Goal: Task Accomplishment & Management: Complete application form

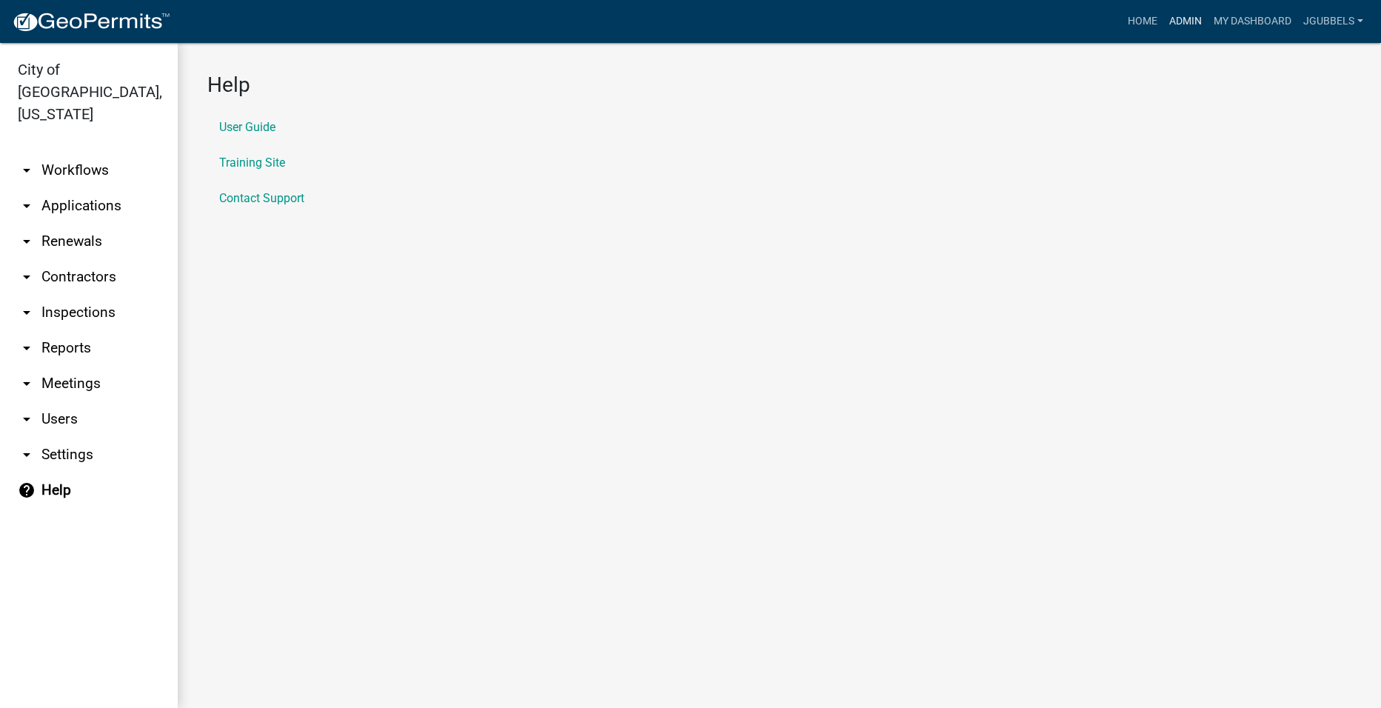
click at [1196, 13] on link "Admin" at bounding box center [1186, 21] width 44 height 28
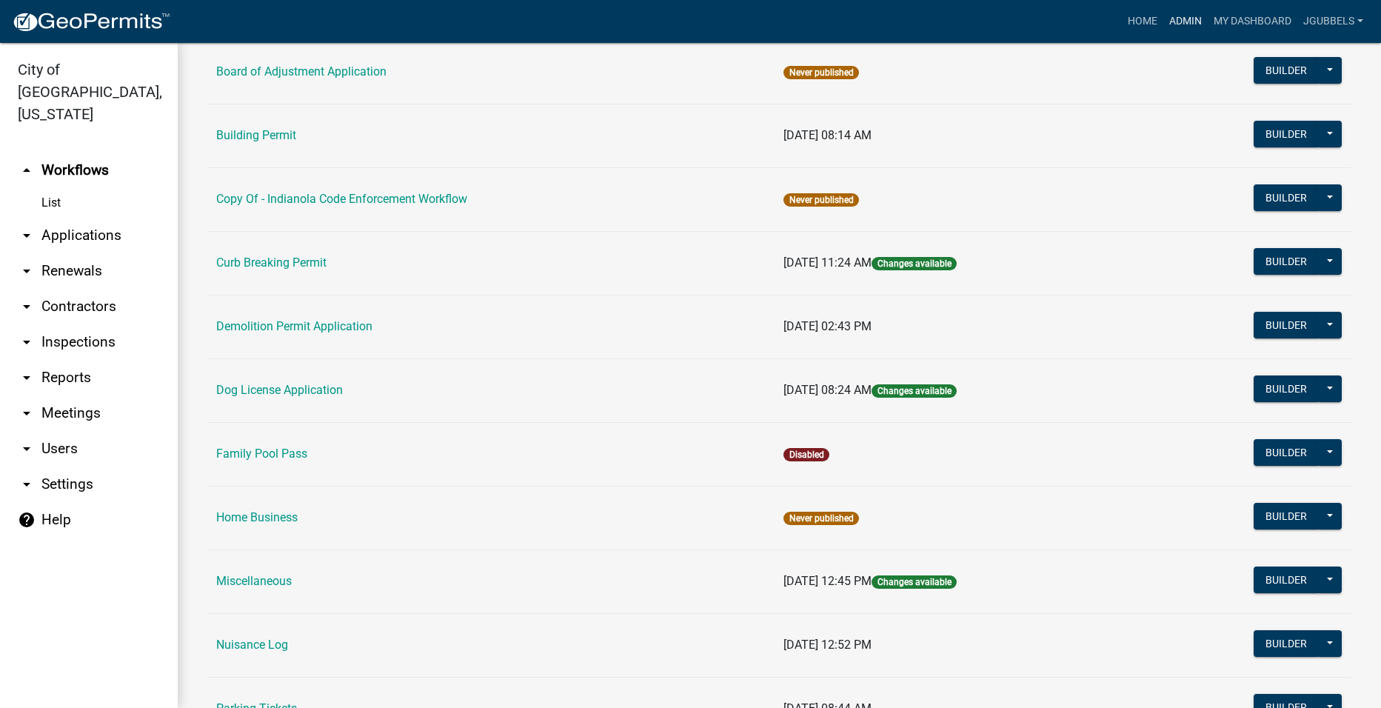
scroll to position [370, 0]
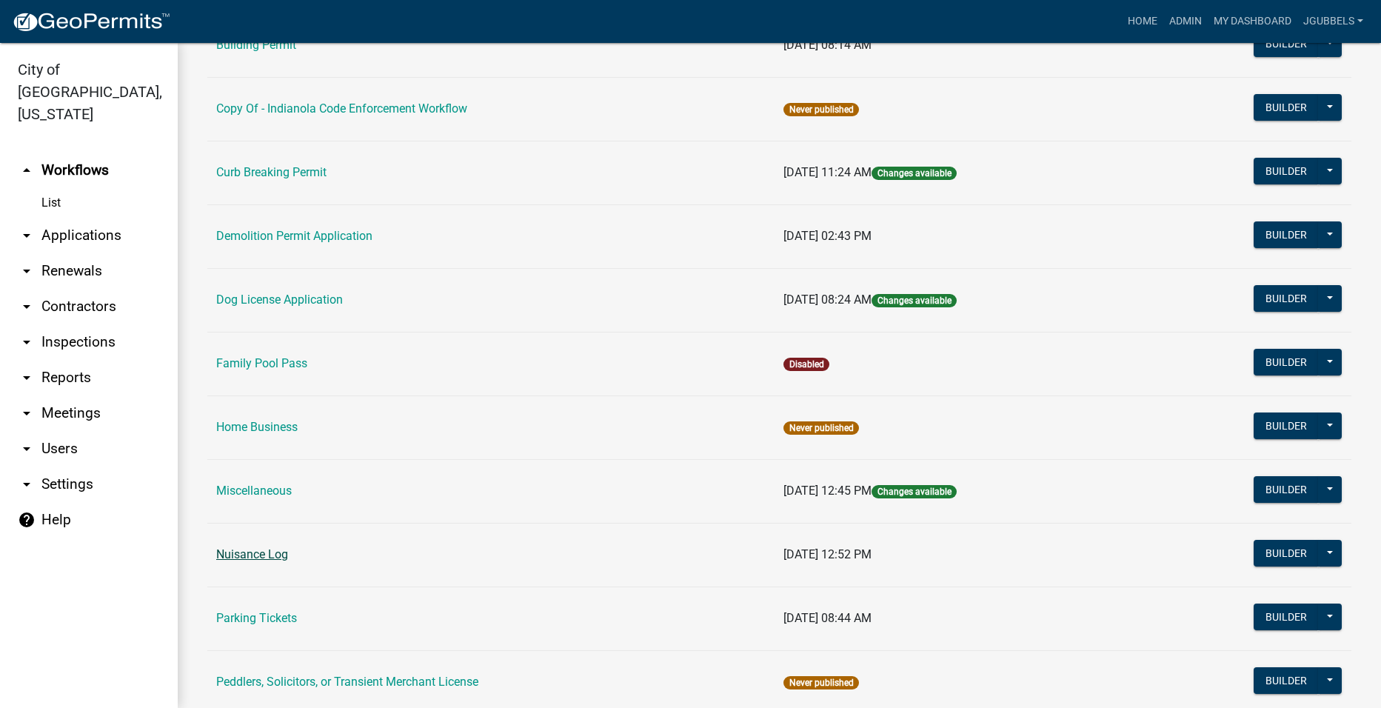
click at [258, 556] on link "Nuisance Log" at bounding box center [252, 554] width 72 height 14
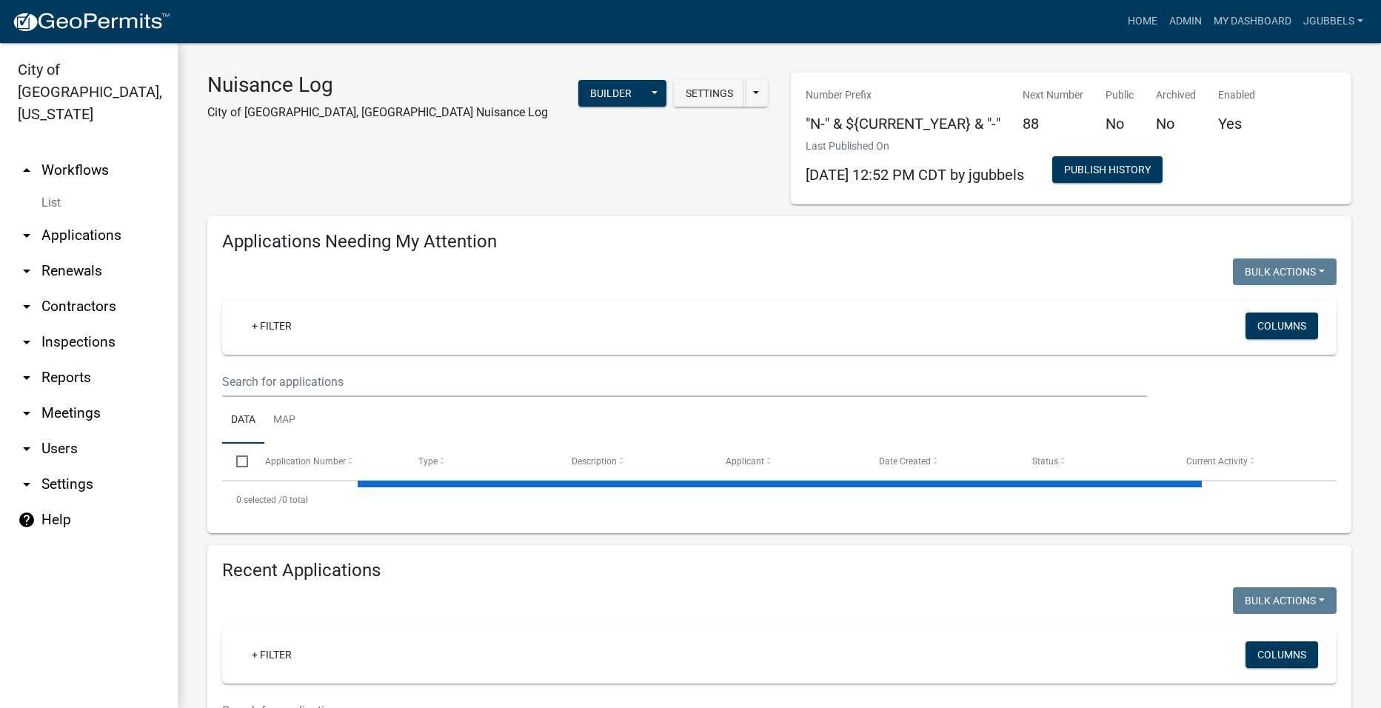
select select "2: 50"
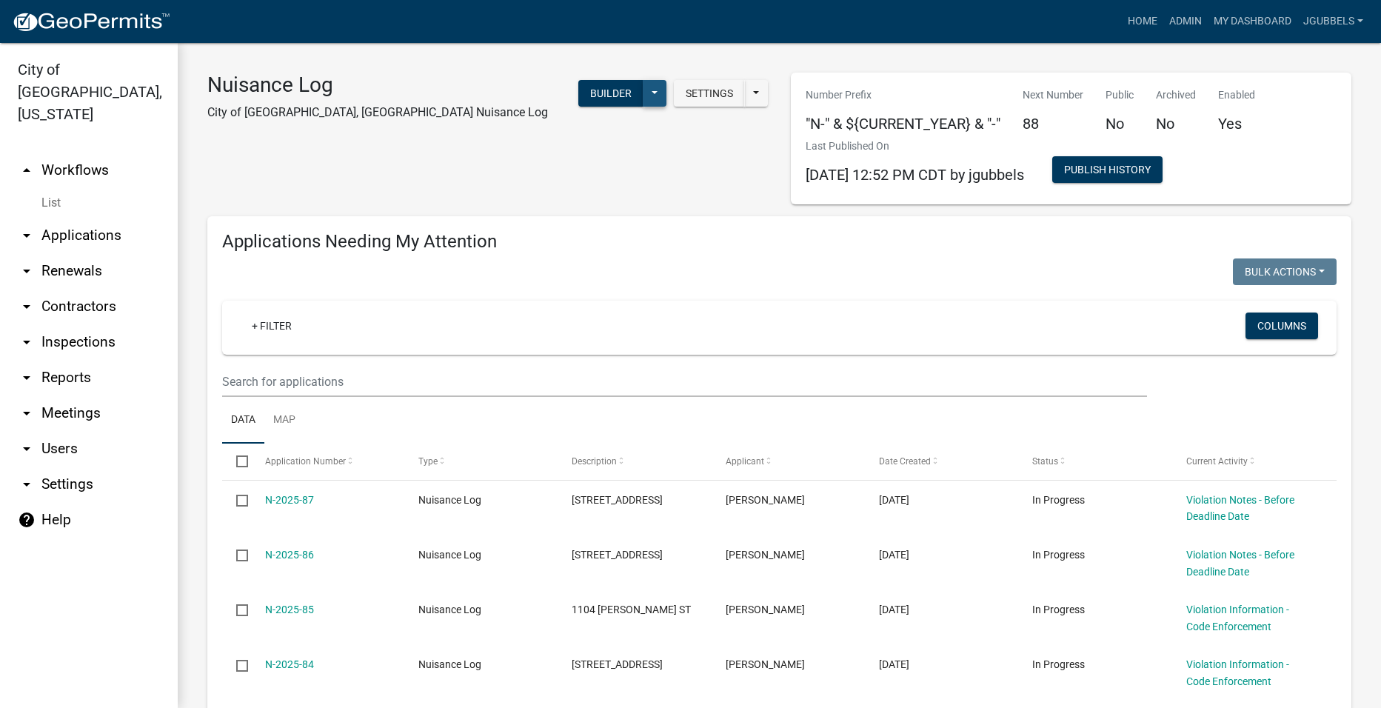
click at [653, 96] on button at bounding box center [655, 93] width 24 height 27
click at [631, 333] on button "Start Application" at bounding box center [605, 345] width 123 height 36
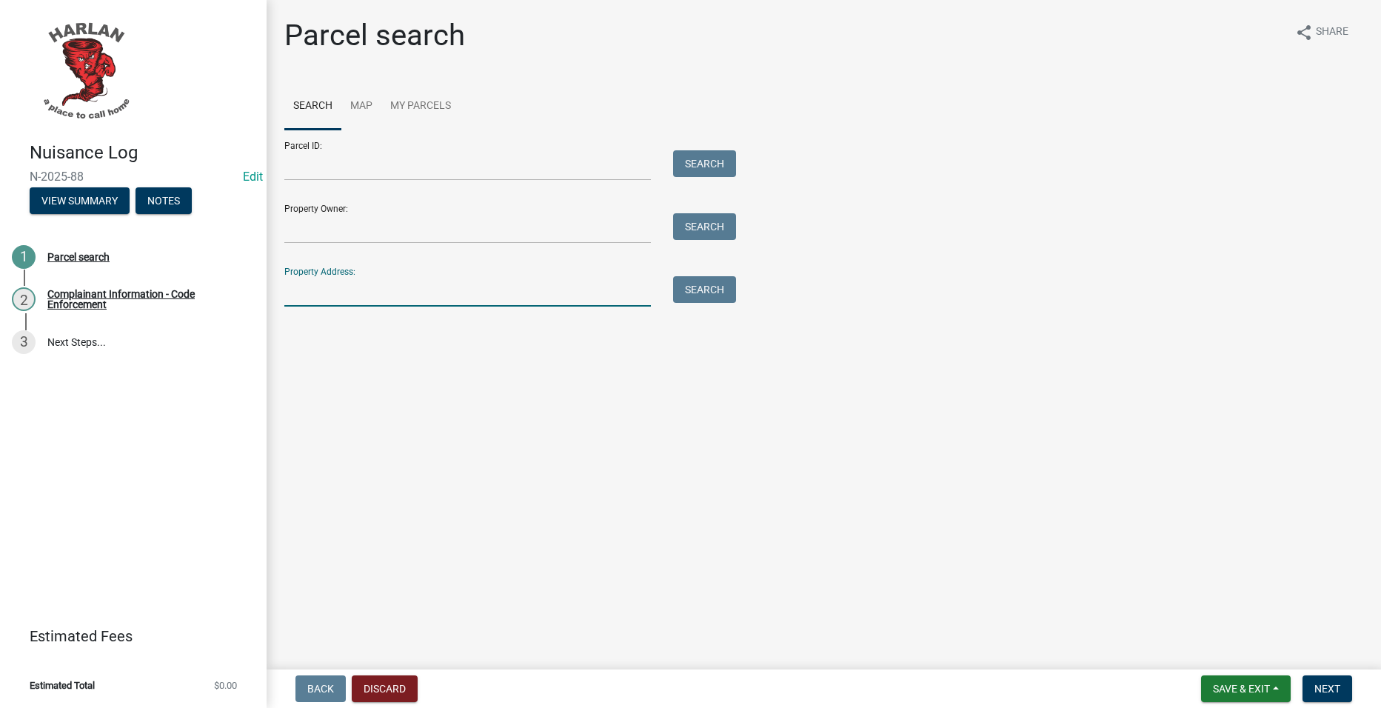
click at [536, 303] on input "Property Address:" at bounding box center [467, 291] width 367 height 30
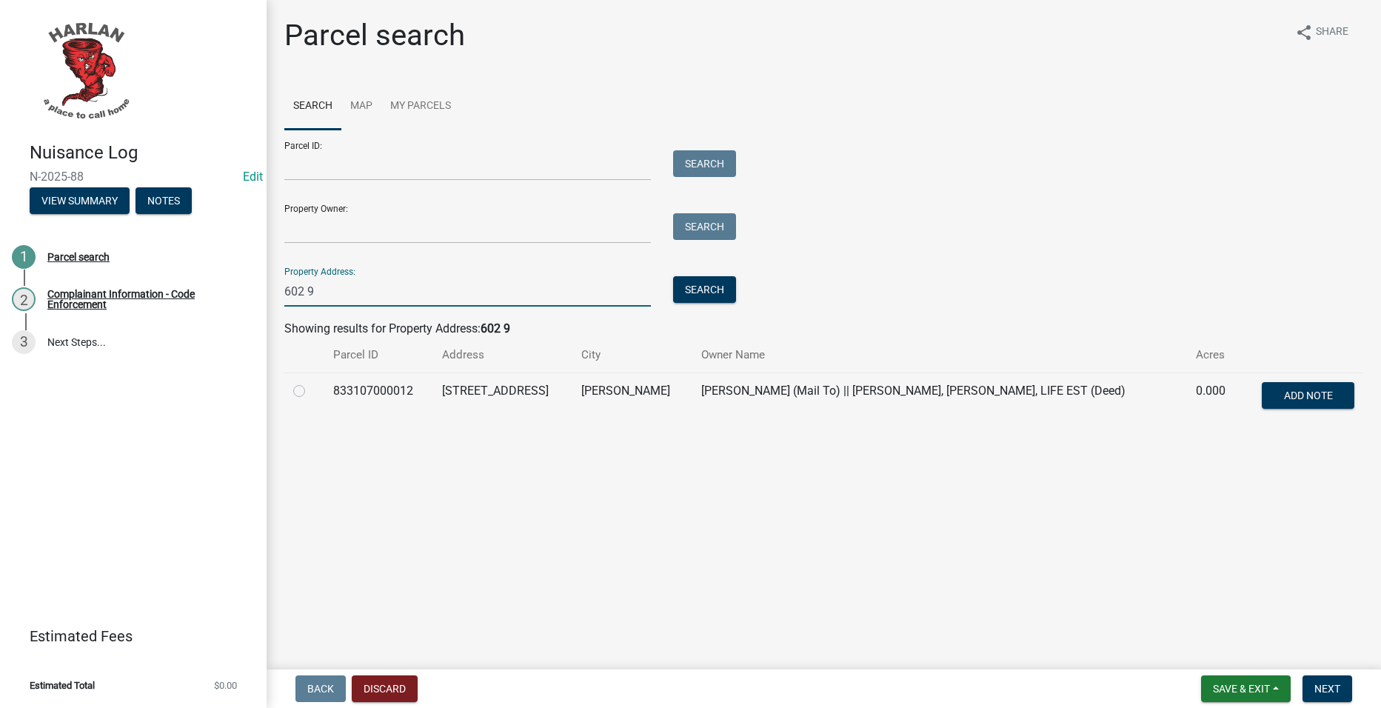
type input "602 9"
click at [292, 390] on td at bounding box center [304, 397] width 40 height 49
click at [311, 382] on label at bounding box center [311, 382] width 0 height 0
click at [311, 392] on input "radio" at bounding box center [316, 387] width 10 height 10
radio input "true"
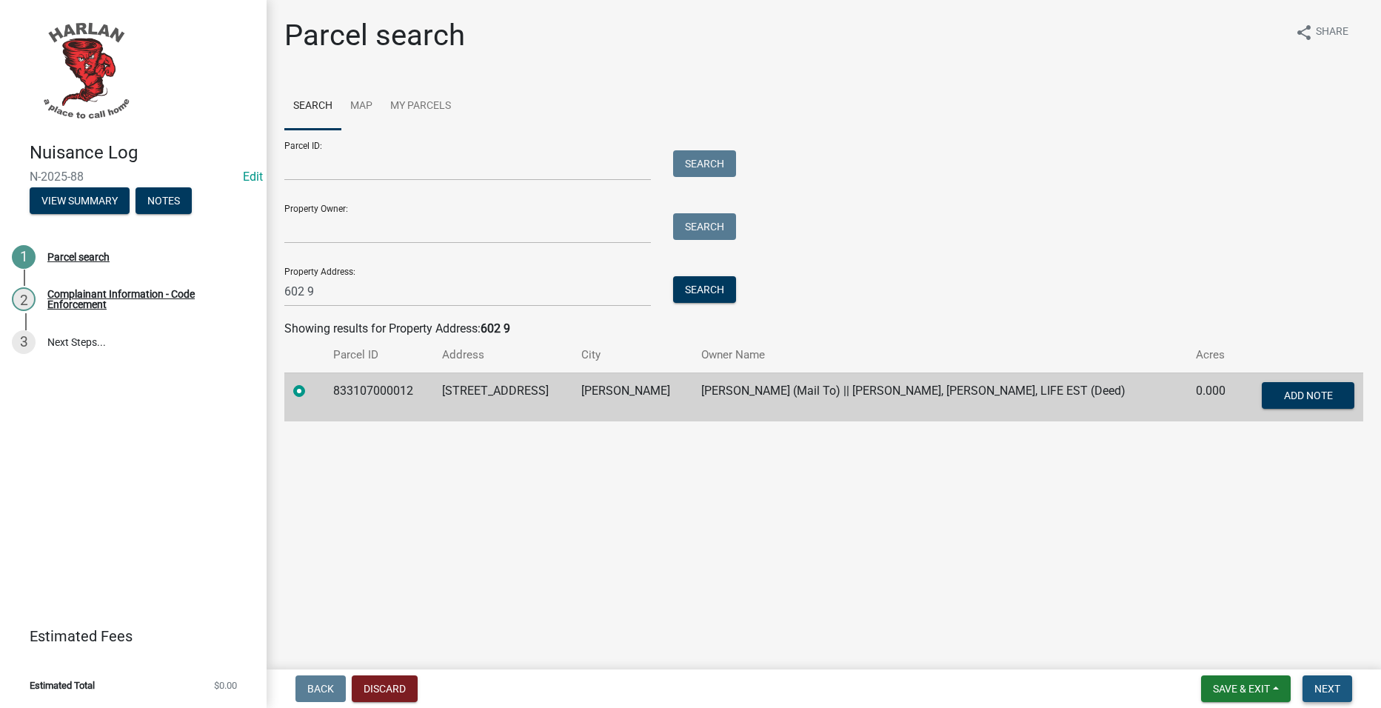
click at [1312, 681] on button "Next" at bounding box center [1328, 688] width 50 height 27
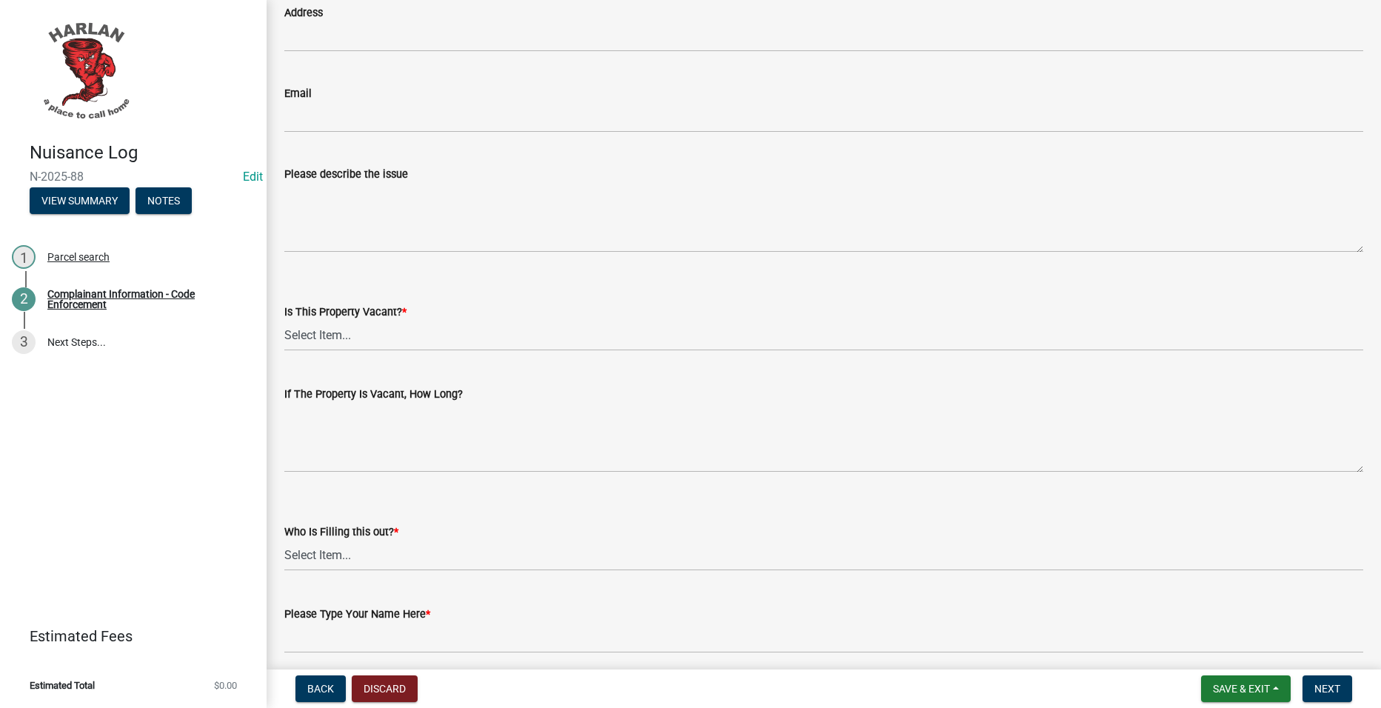
scroll to position [296, 0]
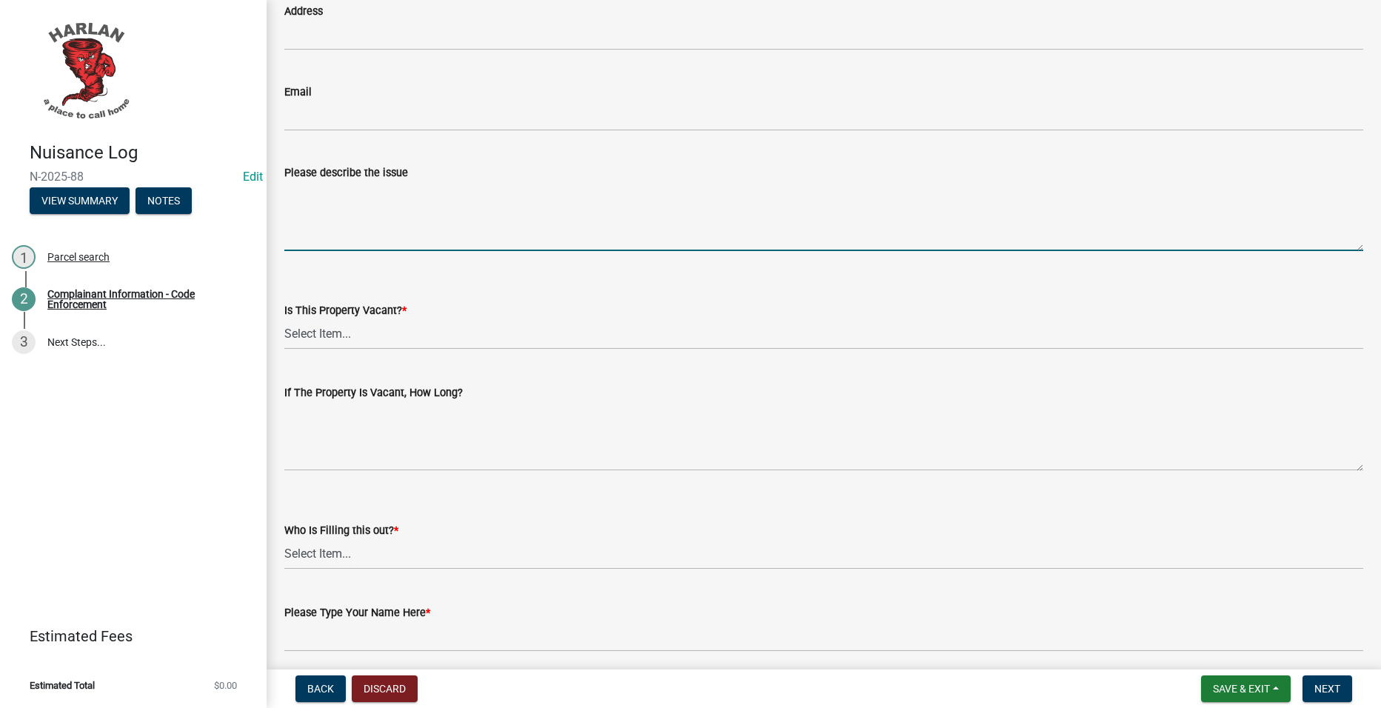
click at [511, 237] on textarea "Please describe the issue" at bounding box center [823, 216] width 1079 height 70
click at [513, 229] on textarea "Please describe the issue" at bounding box center [823, 216] width 1079 height 70
type textarea "Bush overgrown in Right-of-way and blocking view."
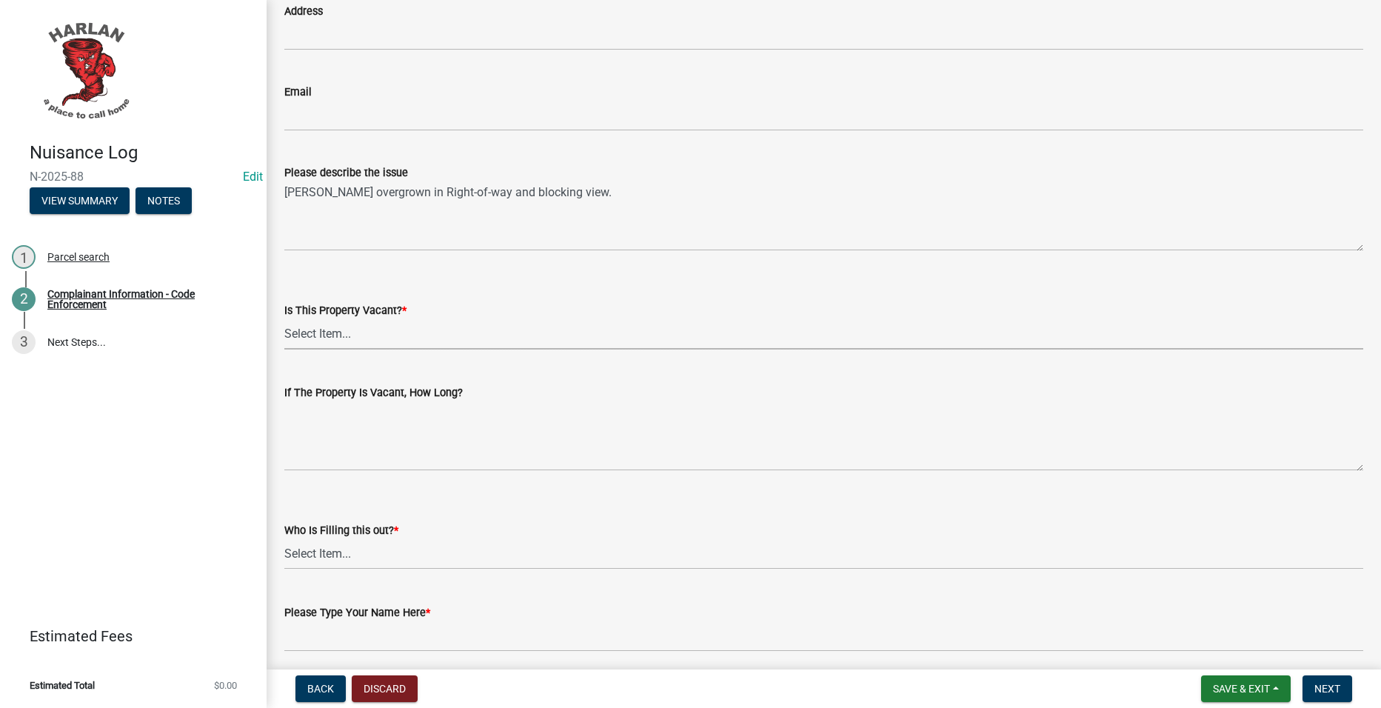
click at [493, 335] on select "Select Item... Yes No Unsure" at bounding box center [823, 334] width 1079 height 30
click at [284, 319] on select "Select Item... Yes No Unsure" at bounding box center [823, 334] width 1079 height 30
select select "49b6a45b-4058-468a-b08f-043d13f31423"
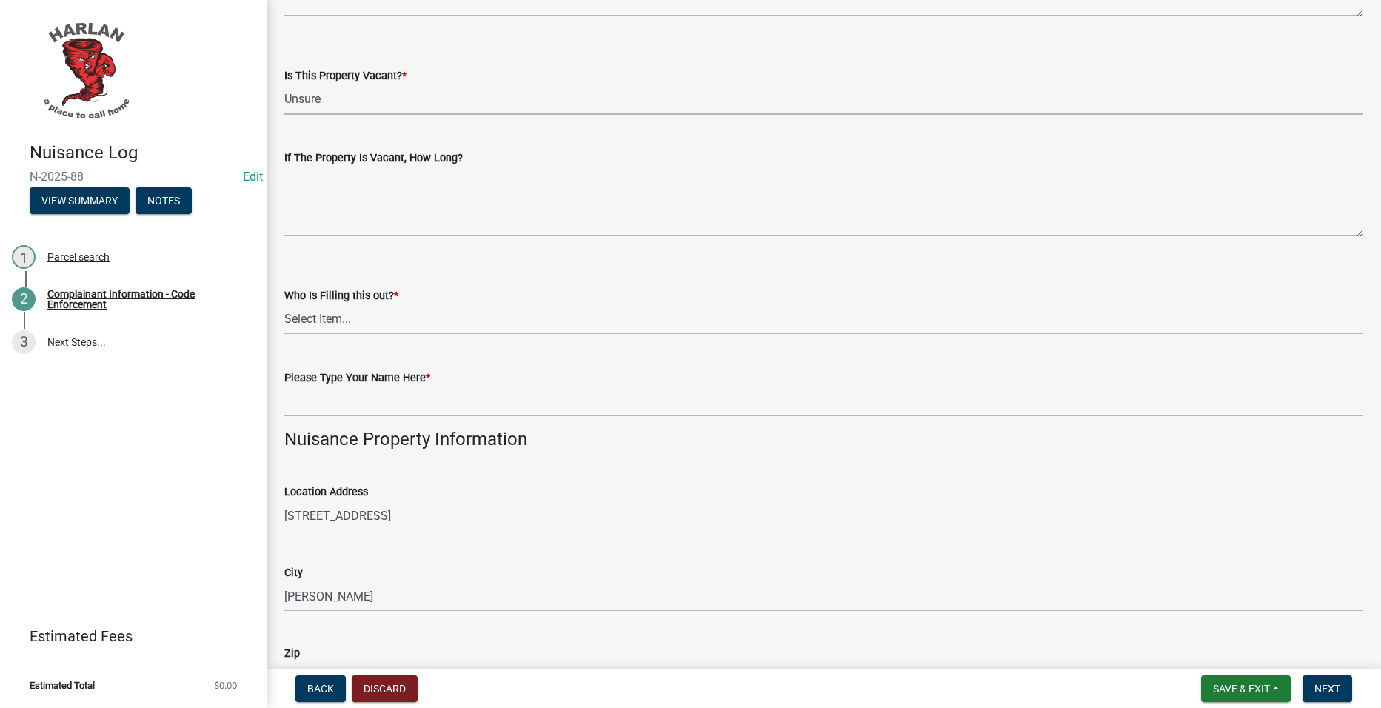
scroll to position [592, 0]
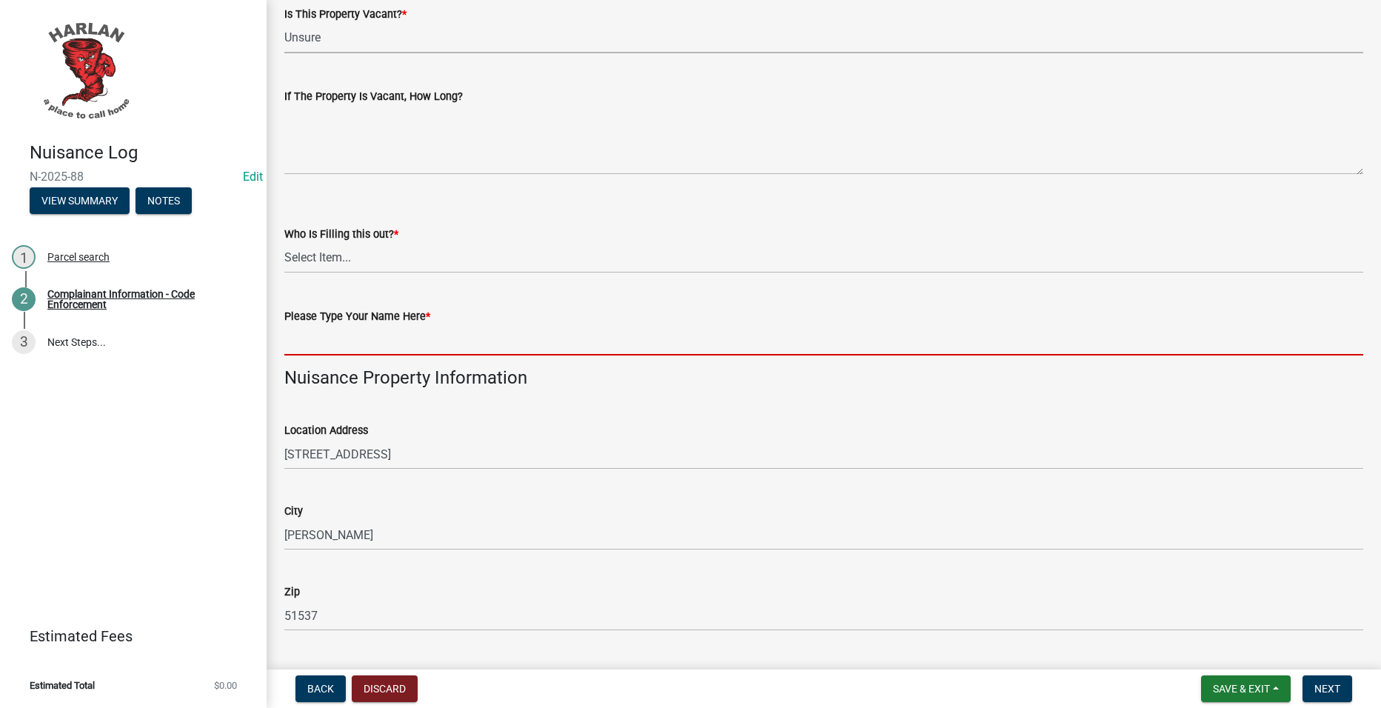
click at [390, 331] on input "Please Type Your Name Here *" at bounding box center [823, 340] width 1079 height 30
type input "8325"
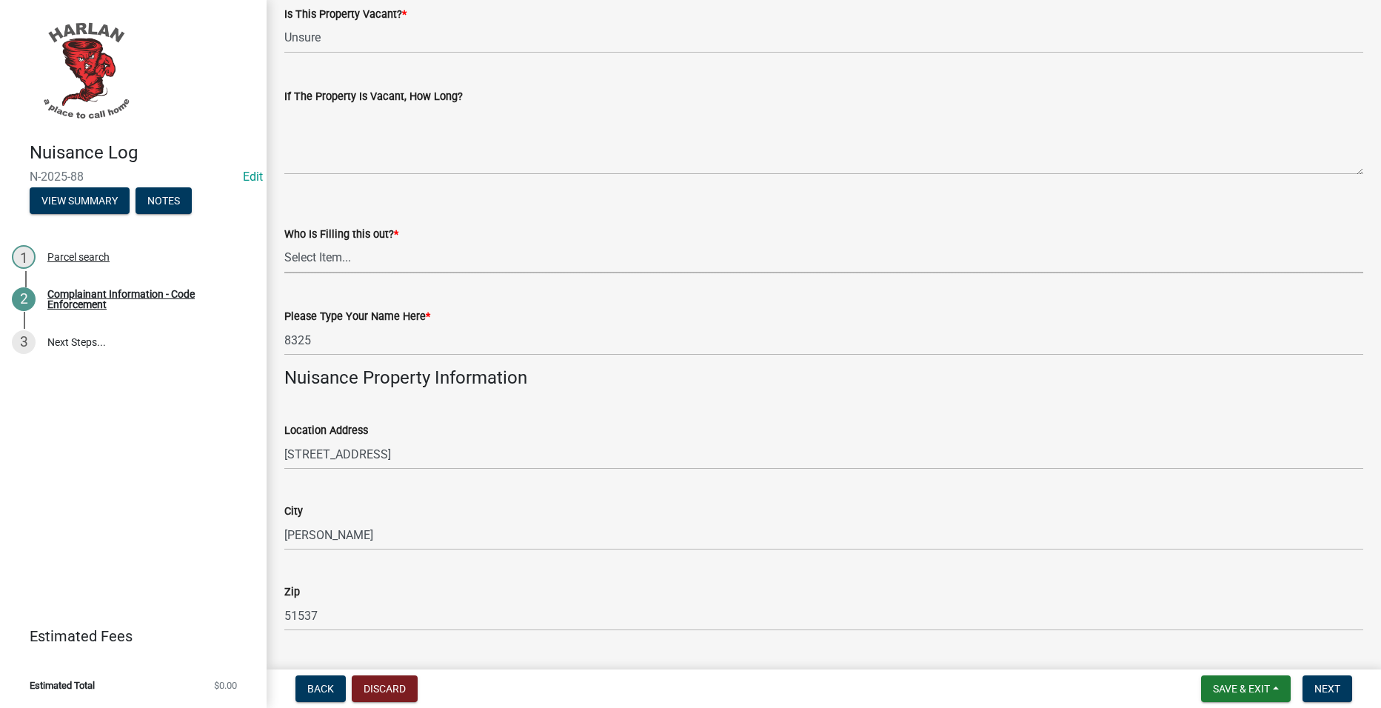
click at [393, 266] on select "Select Item... City Hall 83-25" at bounding box center [823, 258] width 1079 height 30
click at [284, 243] on select "Select Item... City Hall 83-25" at bounding box center [823, 258] width 1079 height 30
select select "c036b1b8-0d0a-4718-af47-3855d29bc181"
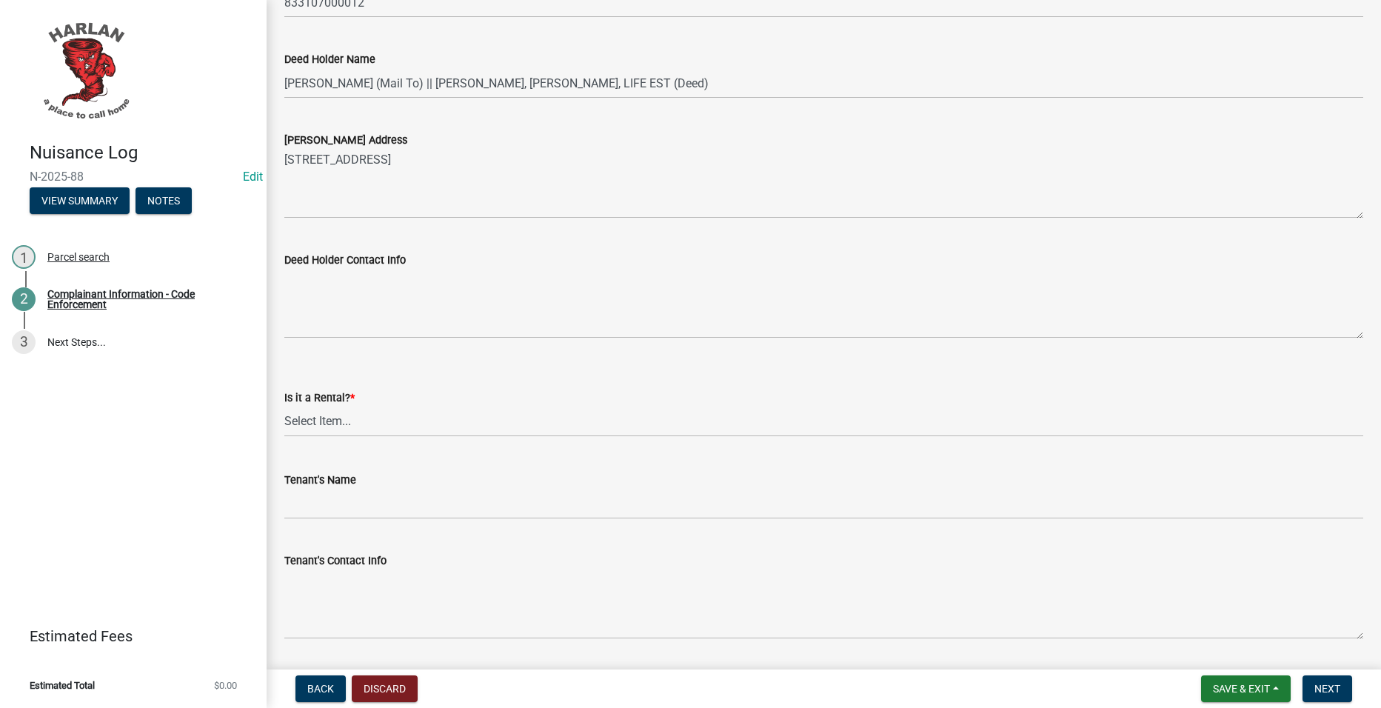
scroll to position [1481, 0]
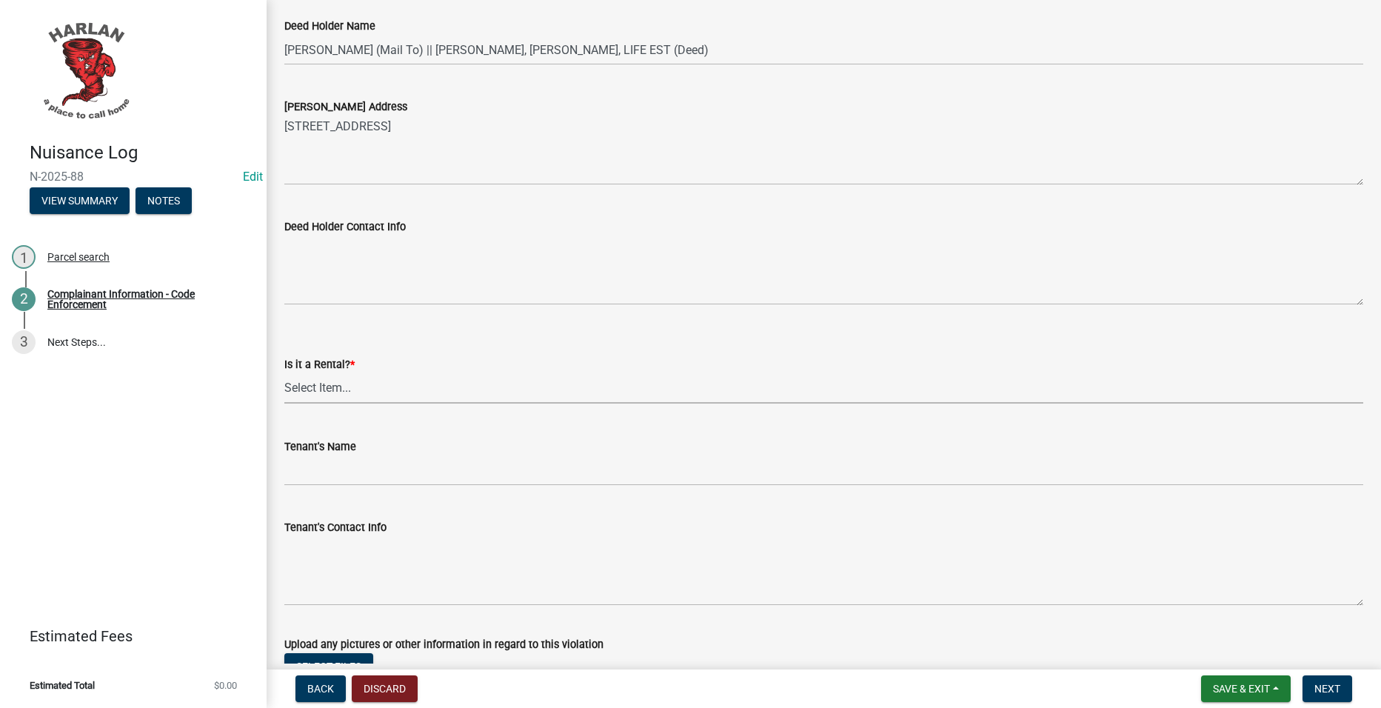
click at [364, 394] on select "Select Item... Yes No" at bounding box center [823, 388] width 1079 height 30
click at [284, 373] on select "Select Item... Yes No" at bounding box center [823, 388] width 1079 height 30
select select "d0241054-40f9-4b9b-84ae-c36b80326f00"
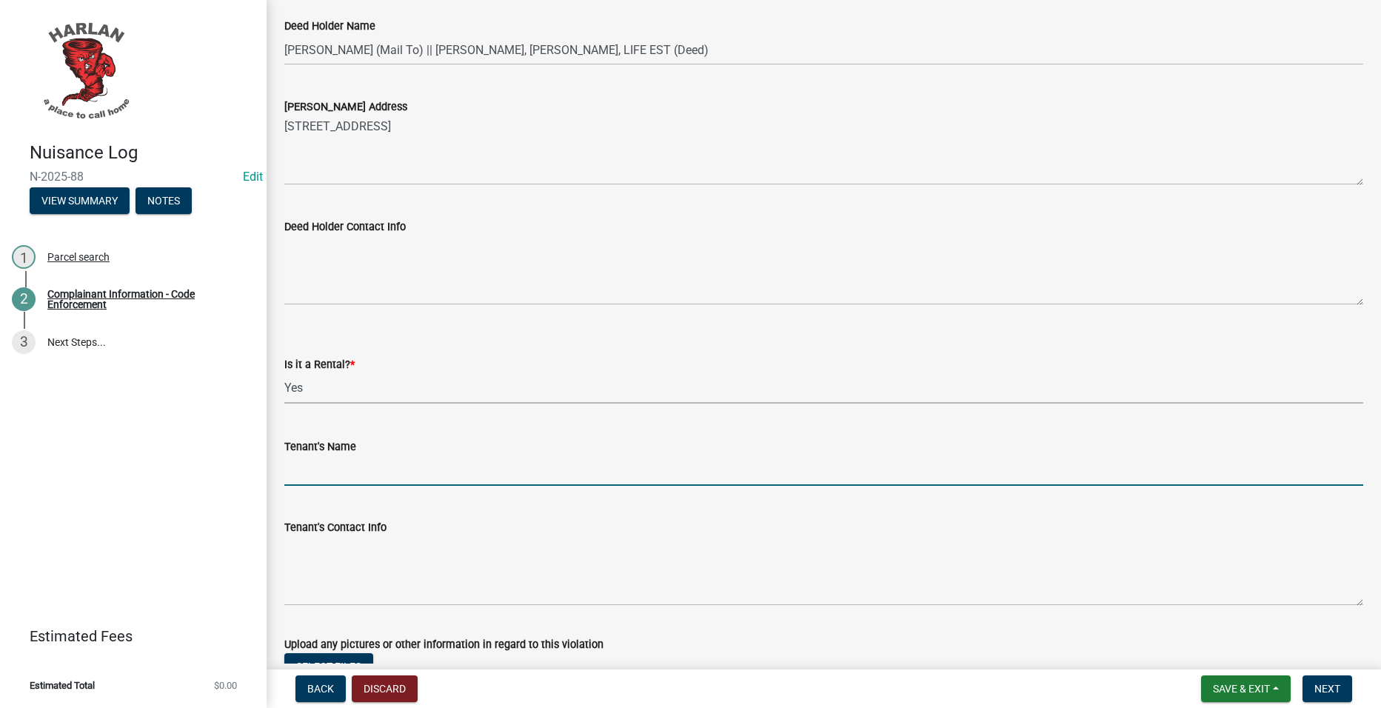
click at [340, 467] on input "Tenant's Name" at bounding box center [823, 470] width 1079 height 30
type input "Tenant"
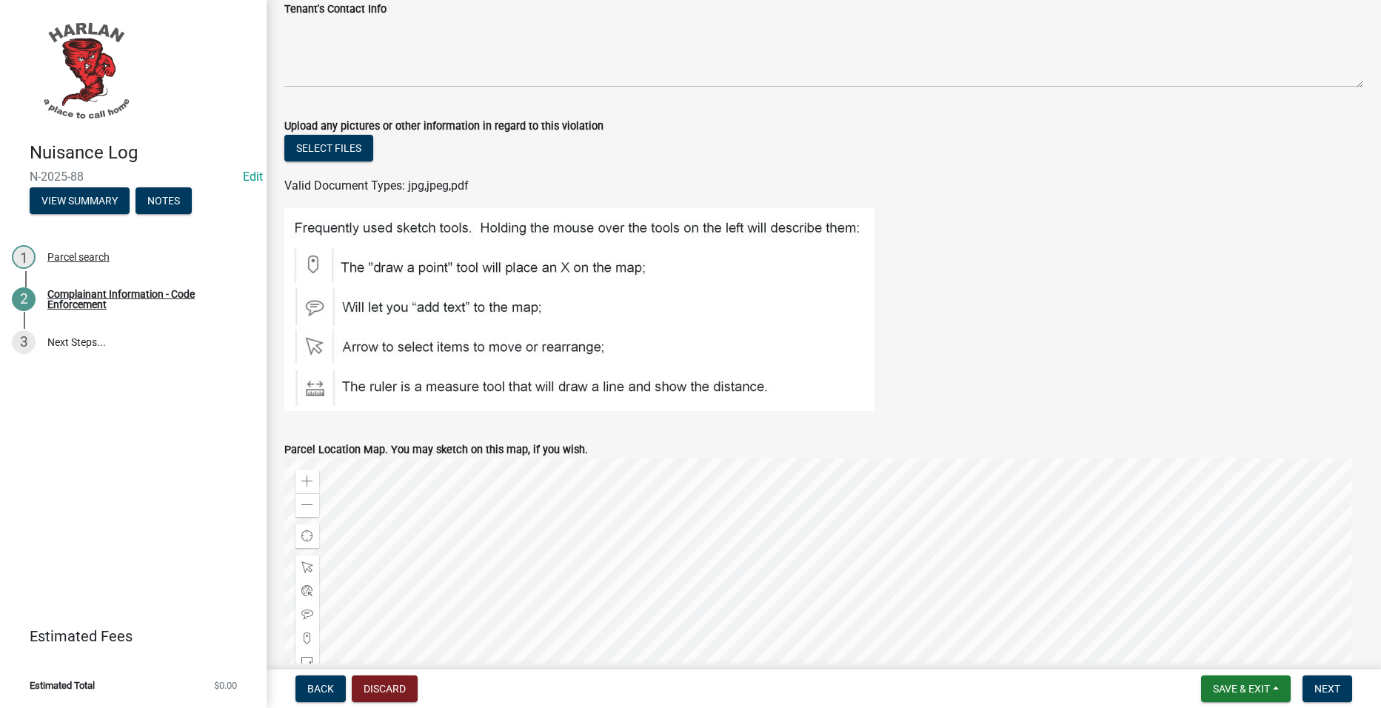
scroll to position [2295, 0]
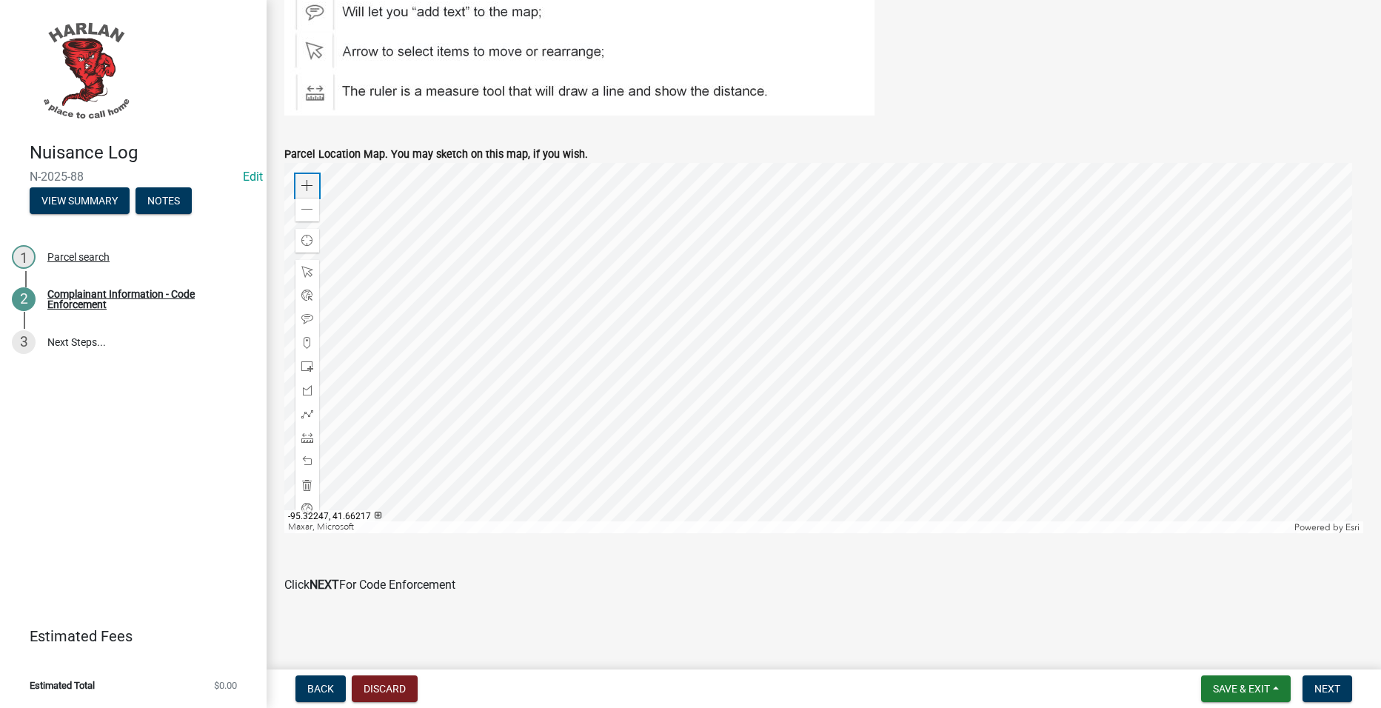
click at [300, 183] on div "Zoom in" at bounding box center [308, 186] width 24 height 24
click at [634, 533] on div at bounding box center [823, 348] width 1079 height 370
click at [680, 533] on div at bounding box center [823, 348] width 1079 height 370
click at [297, 359] on div at bounding box center [308, 367] width 24 height 24
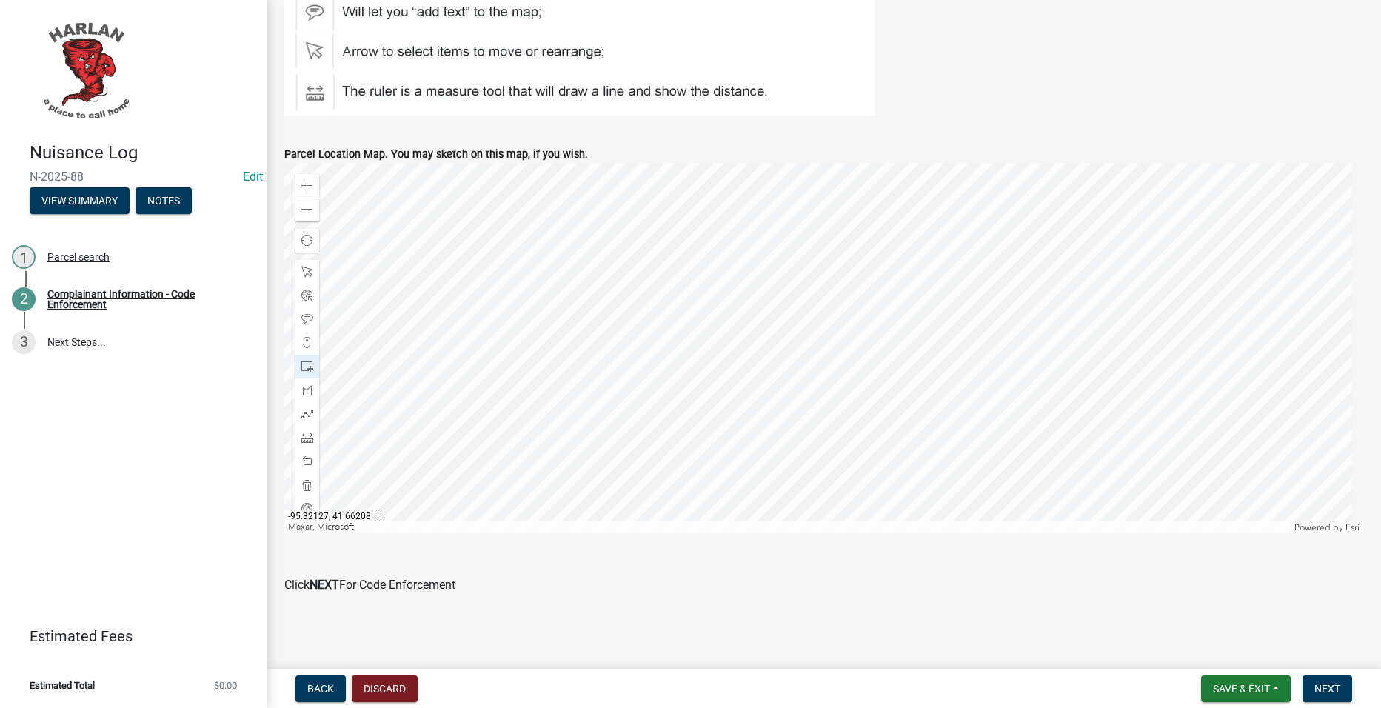
click at [807, 333] on div at bounding box center [823, 348] width 1079 height 370
click at [1317, 688] on span "Next" at bounding box center [1328, 689] width 26 height 12
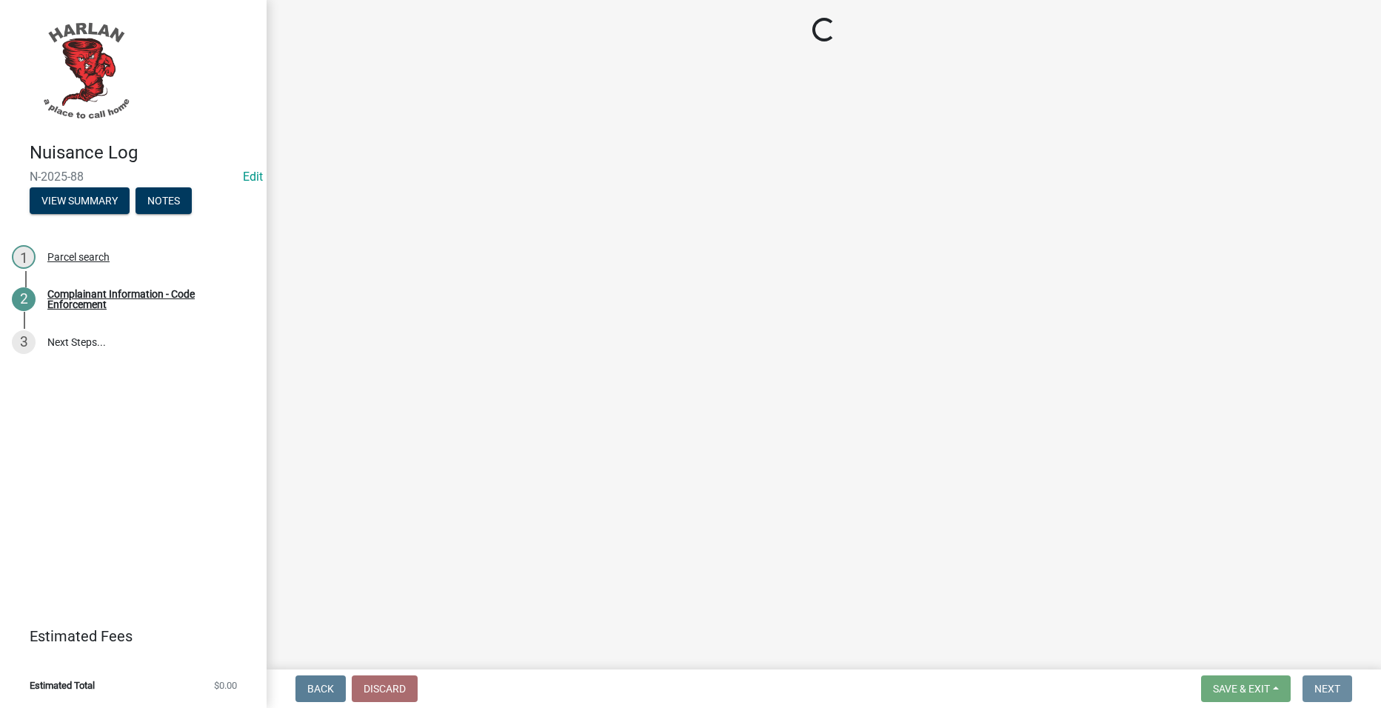
scroll to position [0, 0]
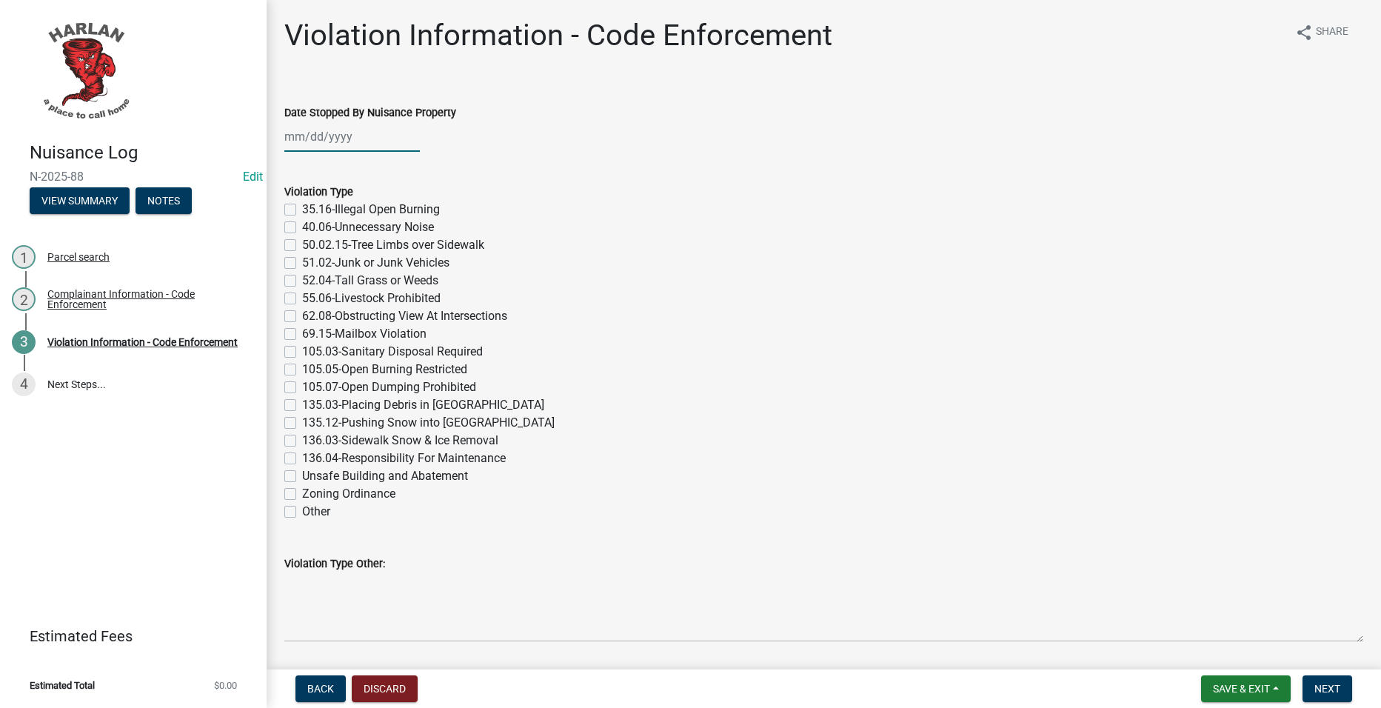
click at [384, 127] on div at bounding box center [352, 136] width 136 height 30
select select "9"
select select "2025"
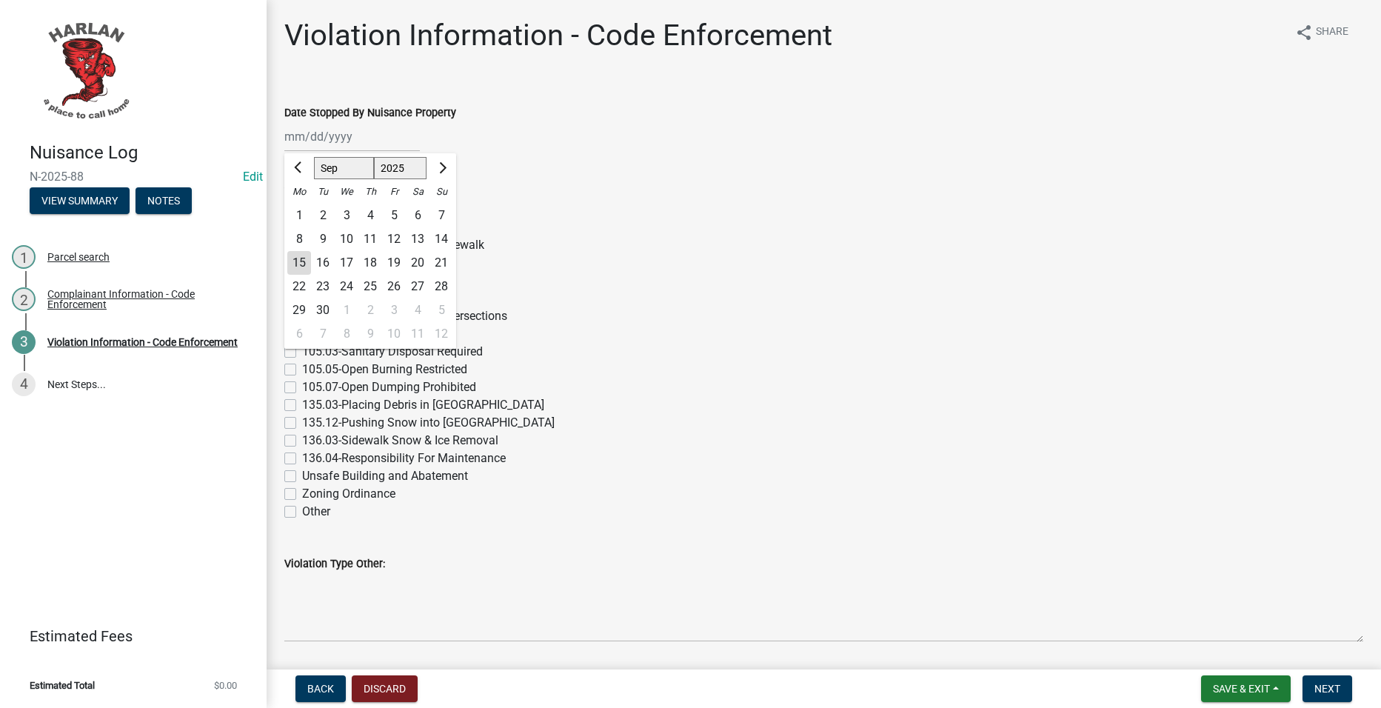
click at [370, 240] on div "11" at bounding box center [370, 239] width 24 height 24
type input "09/11/2025"
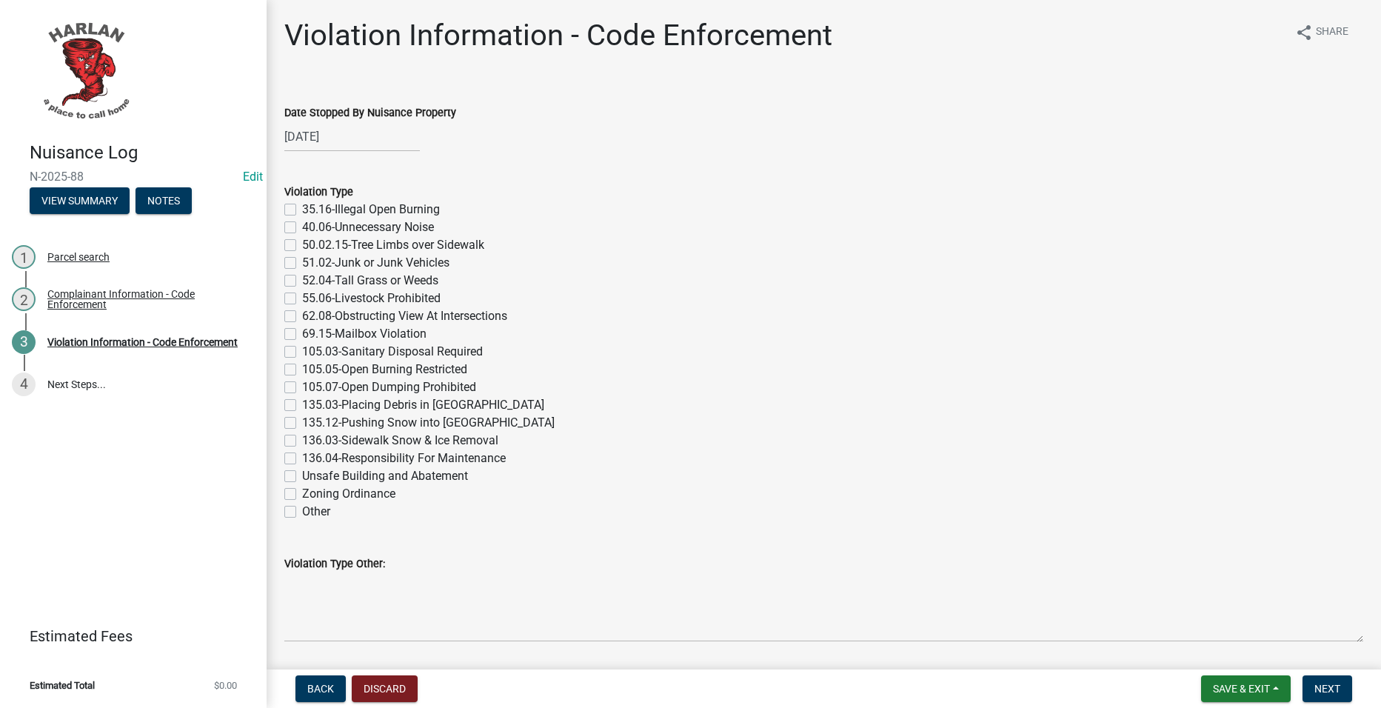
click at [450, 318] on label "62.08-Obstructing View At Intersections" at bounding box center [404, 316] width 205 height 18
click at [312, 317] on input "62.08-Obstructing View At Intersections" at bounding box center [307, 312] width 10 height 10
checkbox input "true"
checkbox input "false"
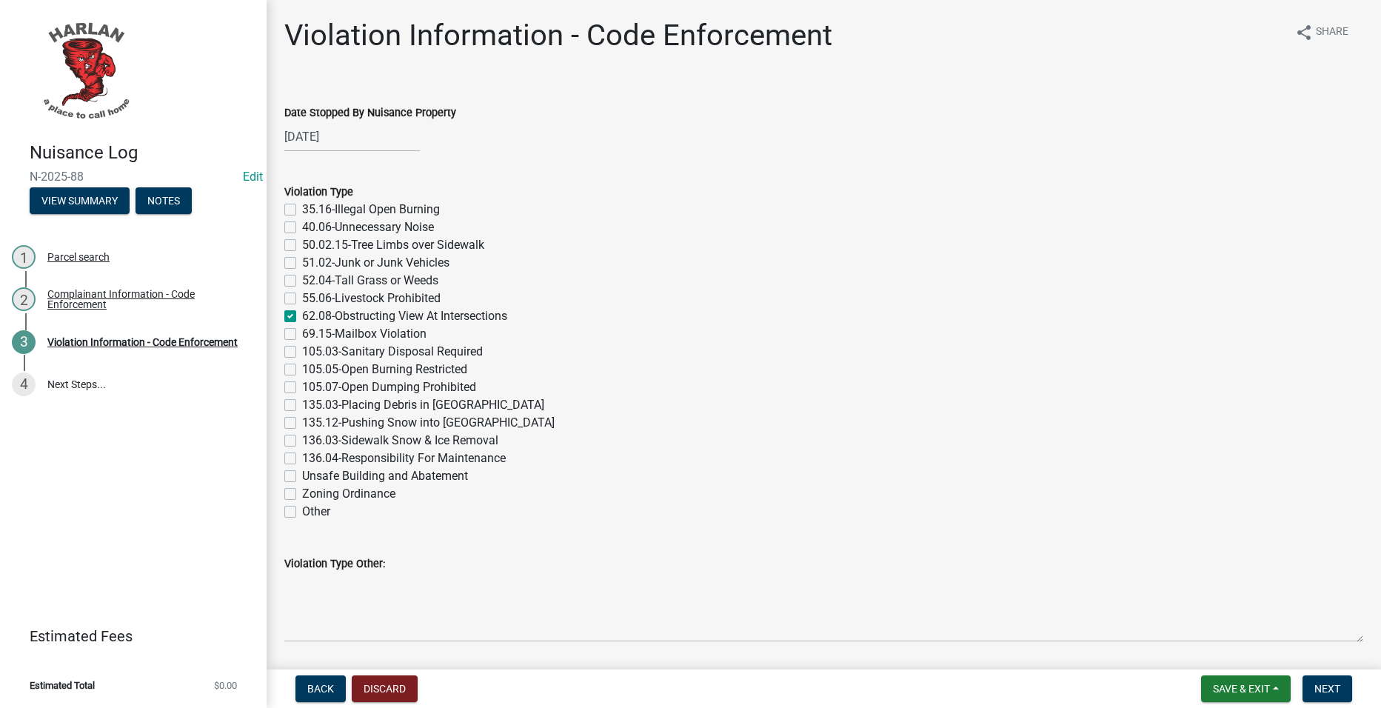
checkbox input "false"
checkbox input "true"
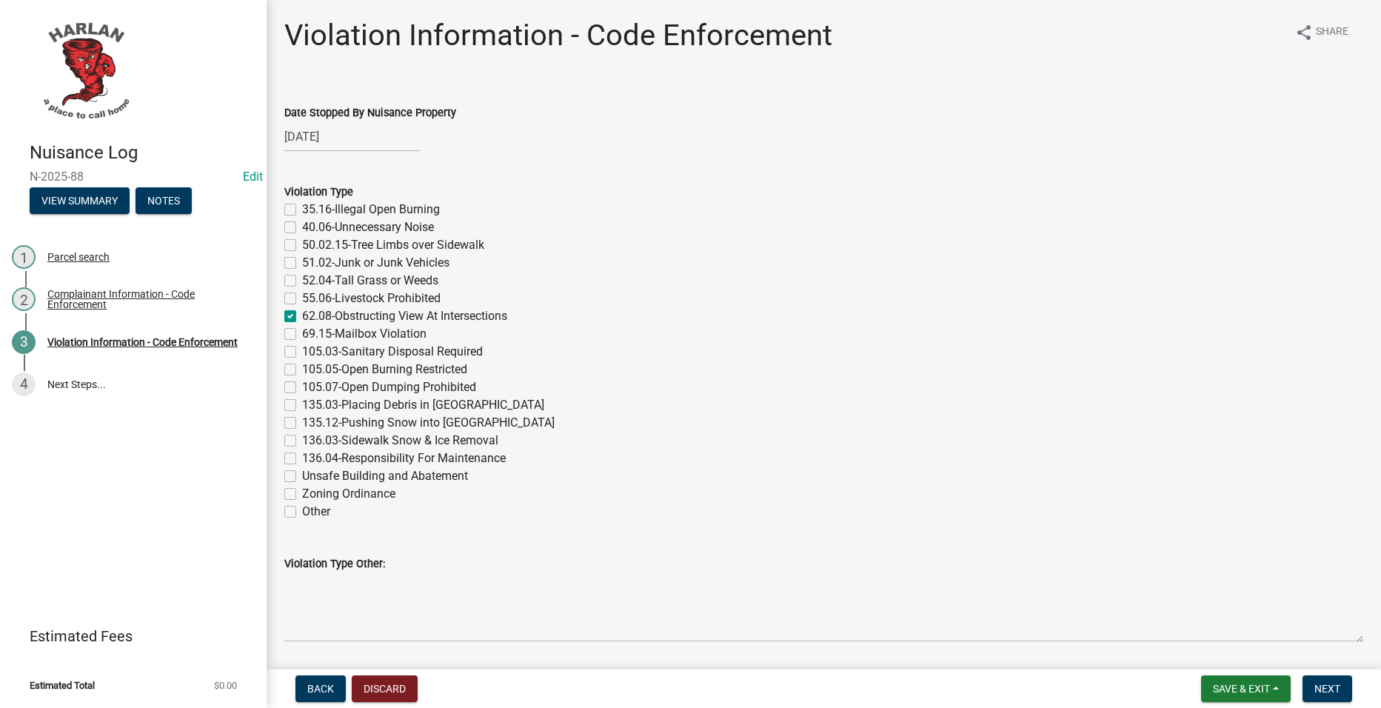
checkbox input "false"
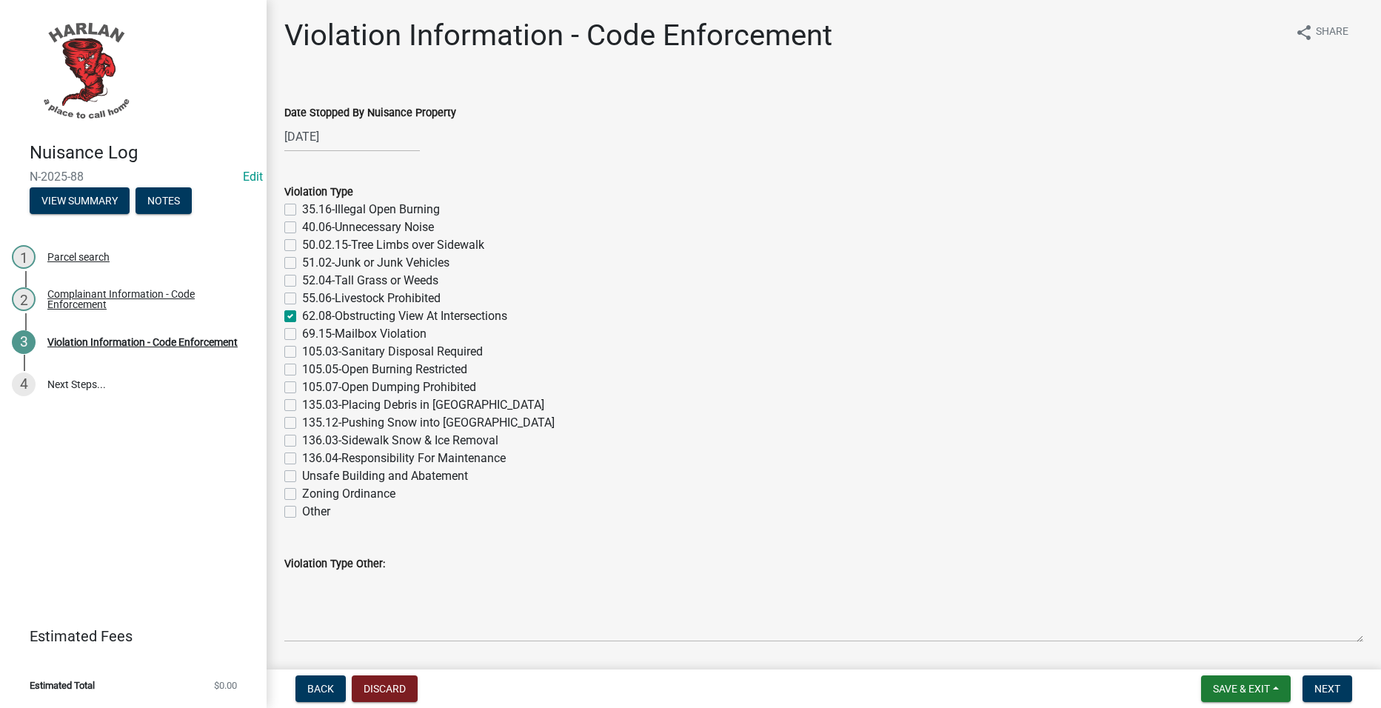
checkbox input "false"
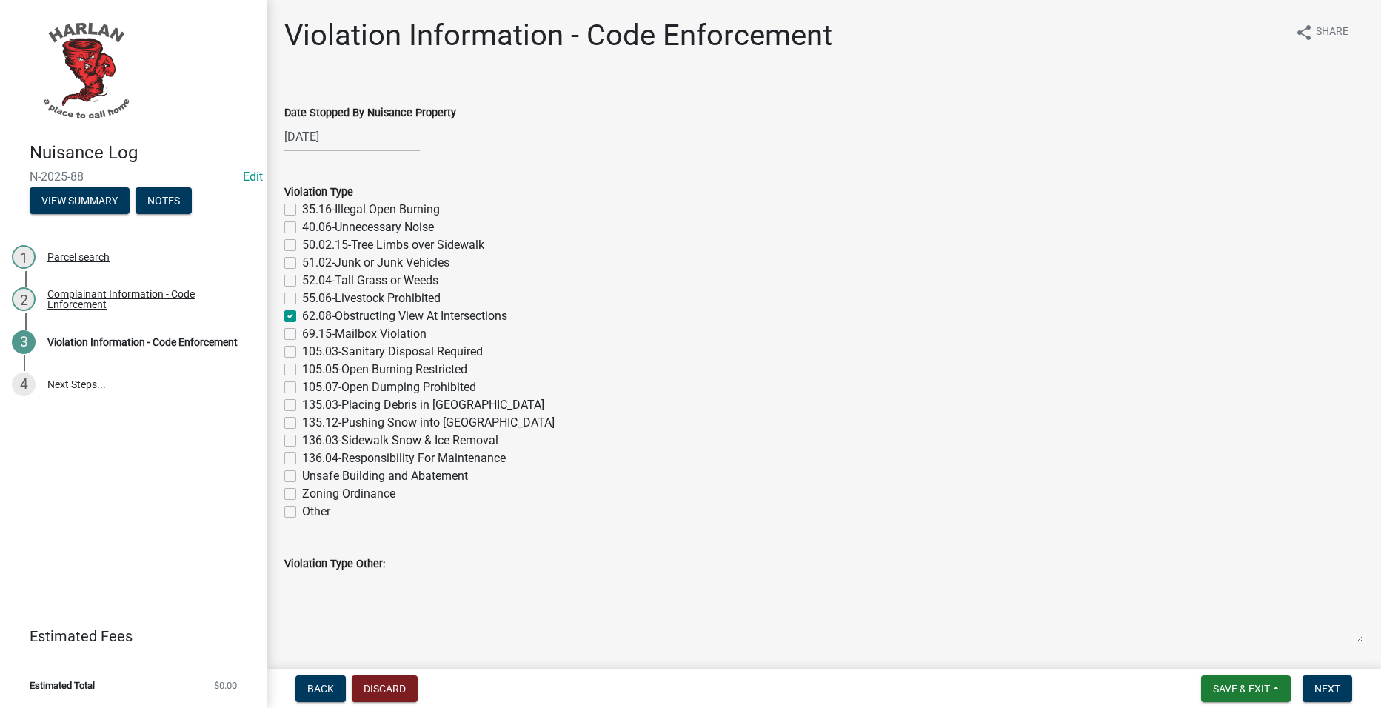
checkbox input "false"
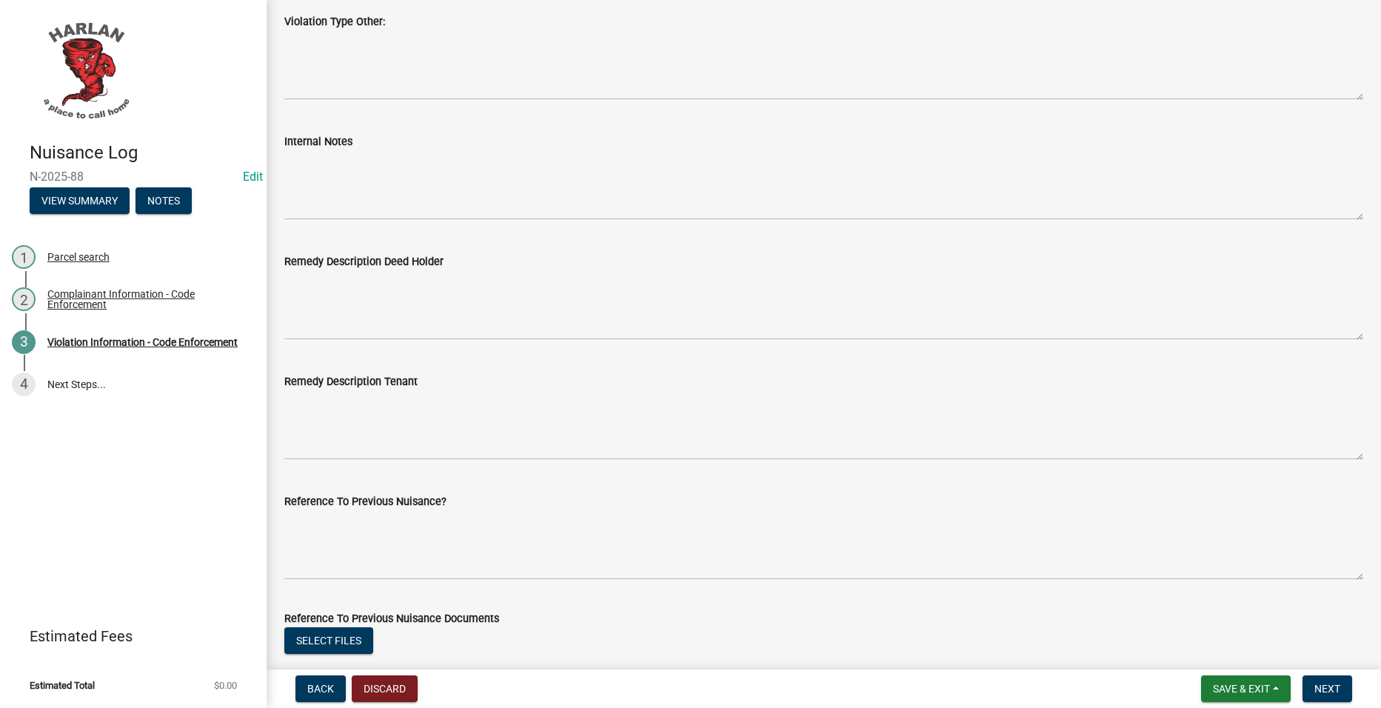
scroll to position [592, 0]
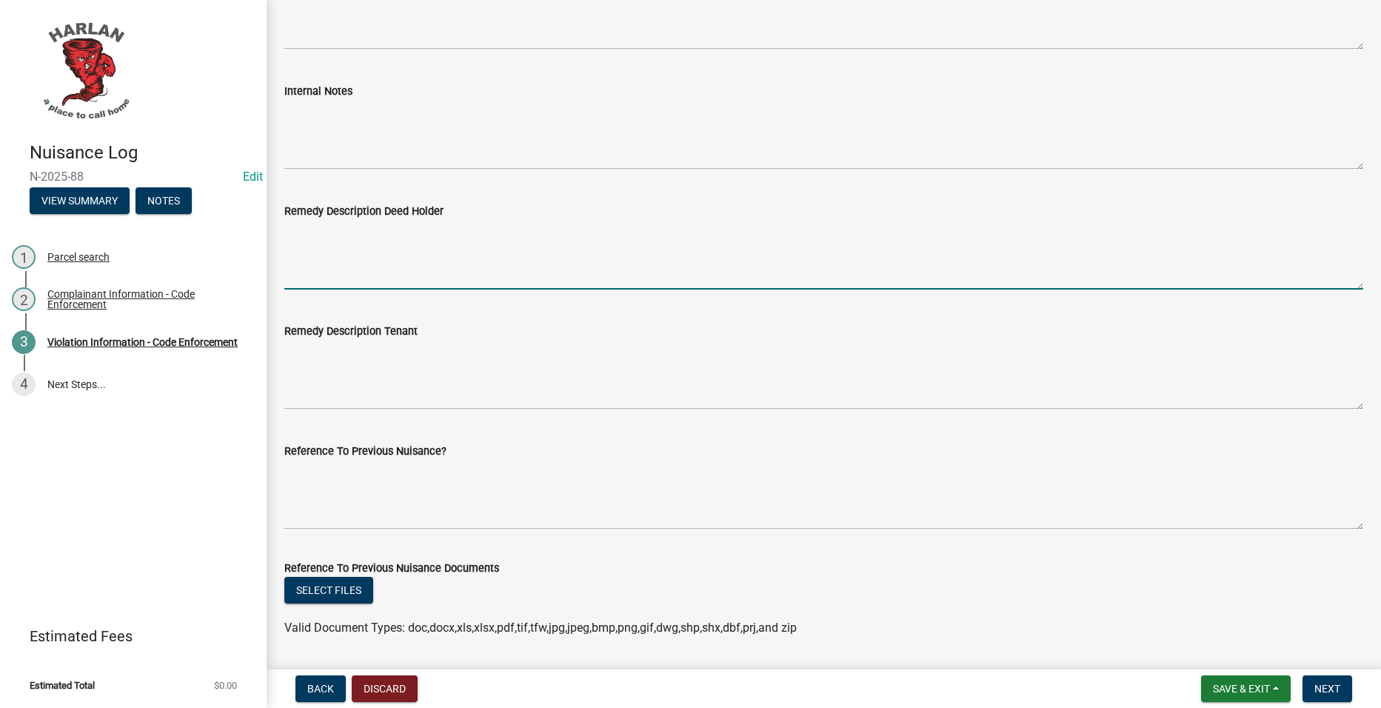
click at [484, 261] on textarea "Remedy Description Deed Holder" at bounding box center [823, 255] width 1079 height 70
paste textarea "This letter serves as official notice that the bush located within the right-of…"
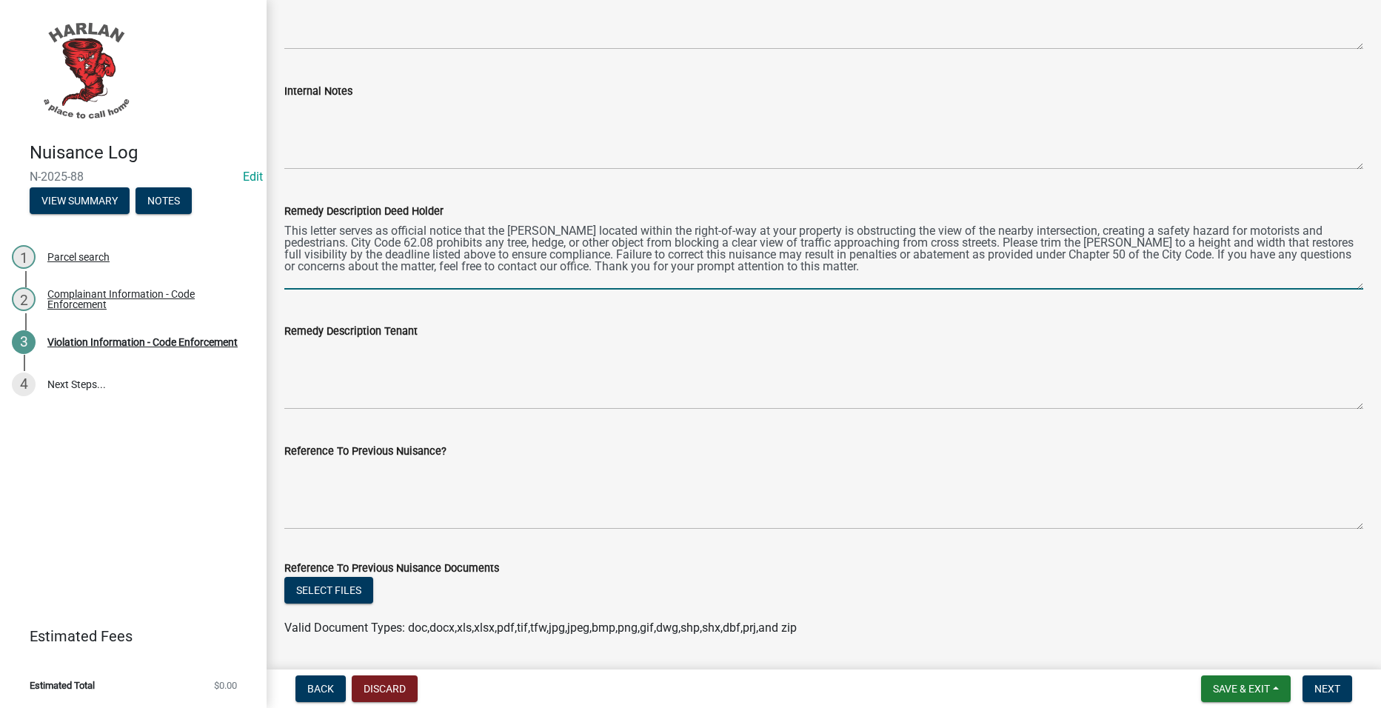
scroll to position [7, 0]
type textarea "This letter serves as official notice that the bush located within the right-of…"
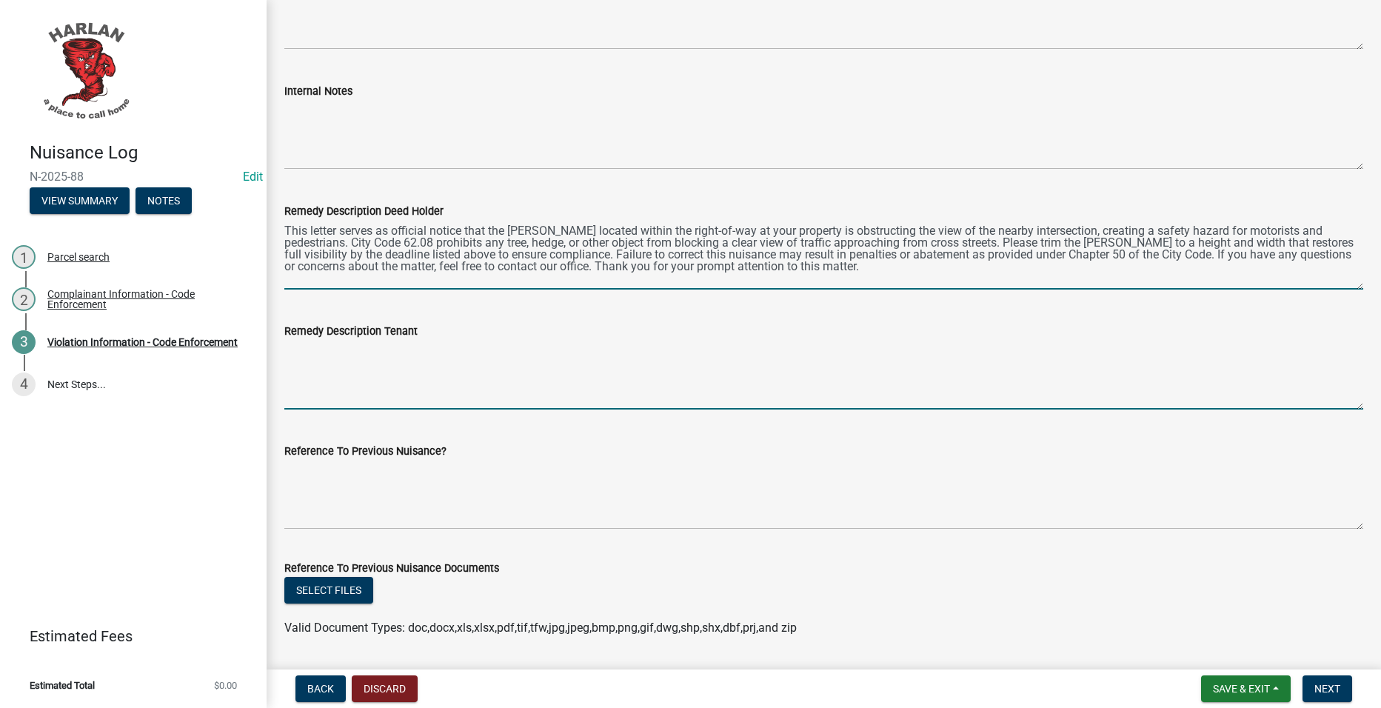
click at [467, 351] on textarea "Remedy Description Tenant" at bounding box center [823, 375] width 1079 height 70
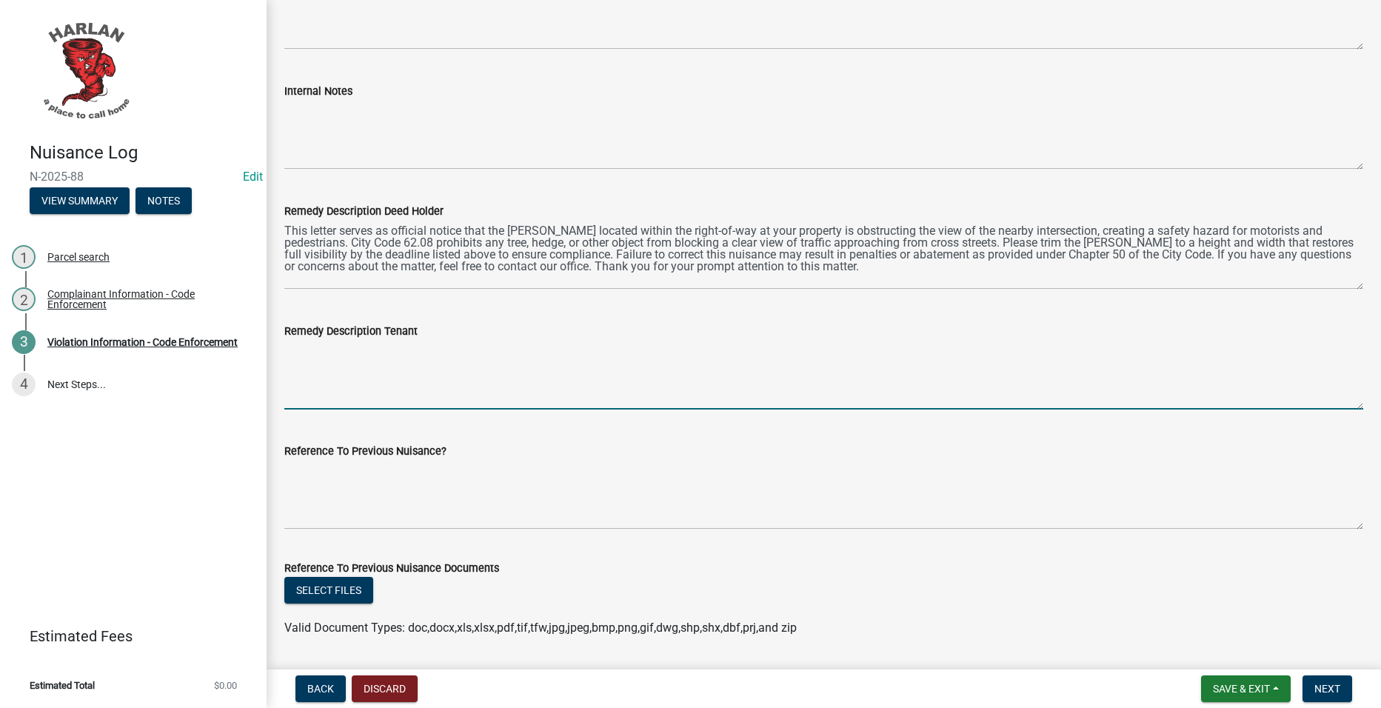
paste textarea "This letter serves as official notice that the bush located within the right-of…"
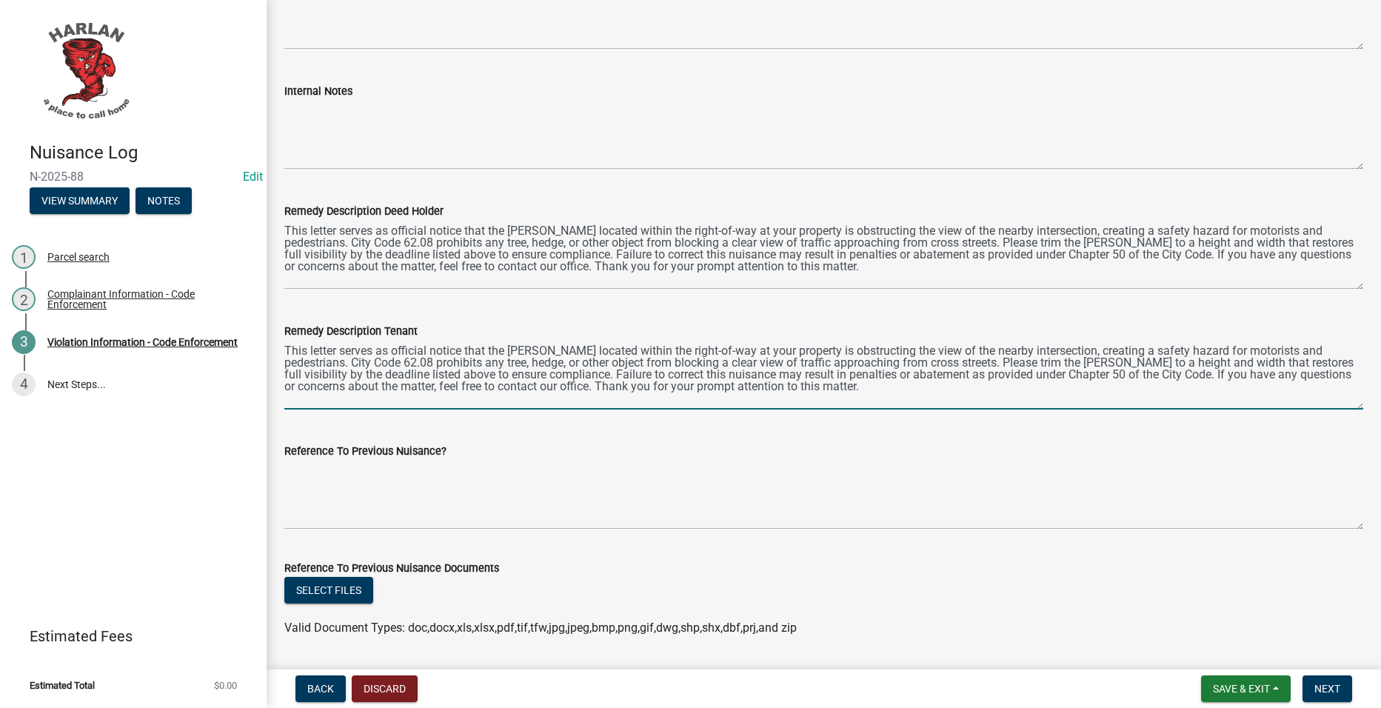
type textarea "This letter serves as official notice that the bush located within the right-of…"
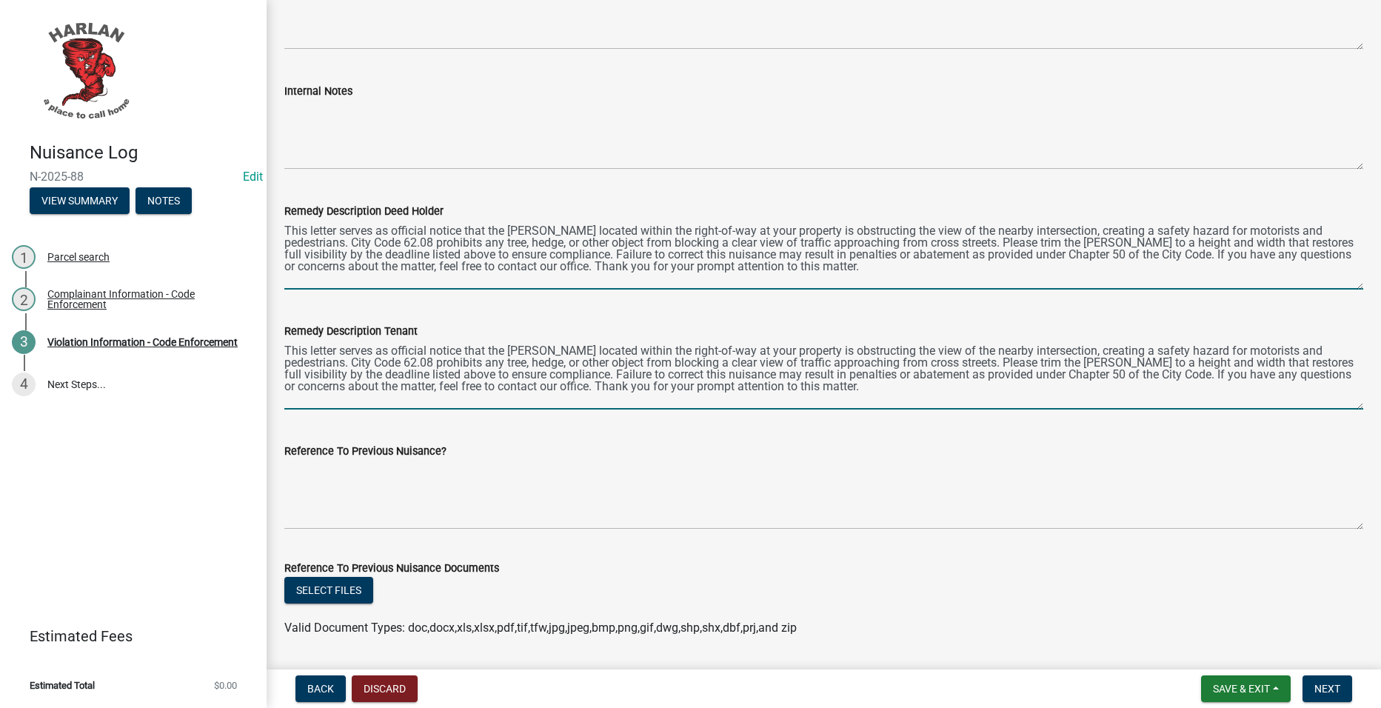
click at [926, 276] on textarea "This letter serves as official notice that the bush located within the right-of…" at bounding box center [823, 255] width 1079 height 70
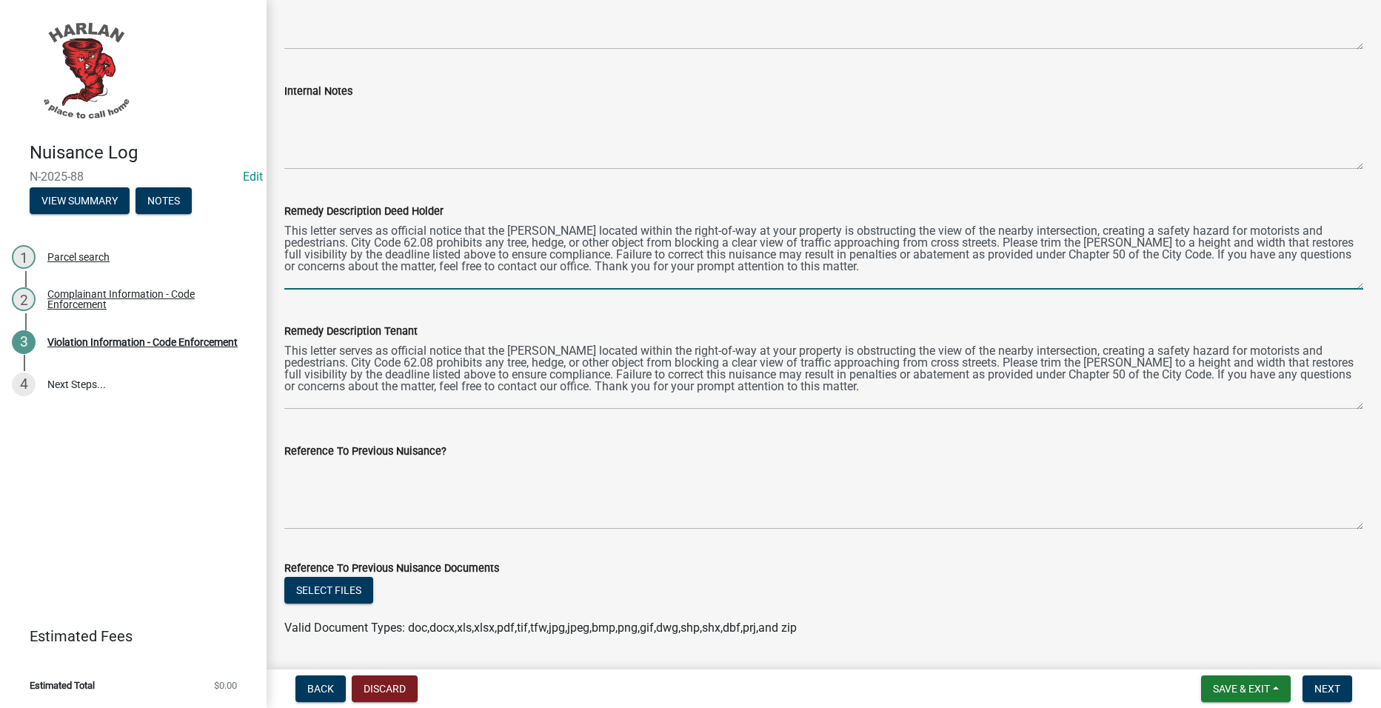
click at [881, 261] on textarea "This letter serves as official notice that the bush located within the right-of…" at bounding box center [823, 255] width 1079 height 70
type textarea "This letter serves as official notice that the bush located within the right-of…"
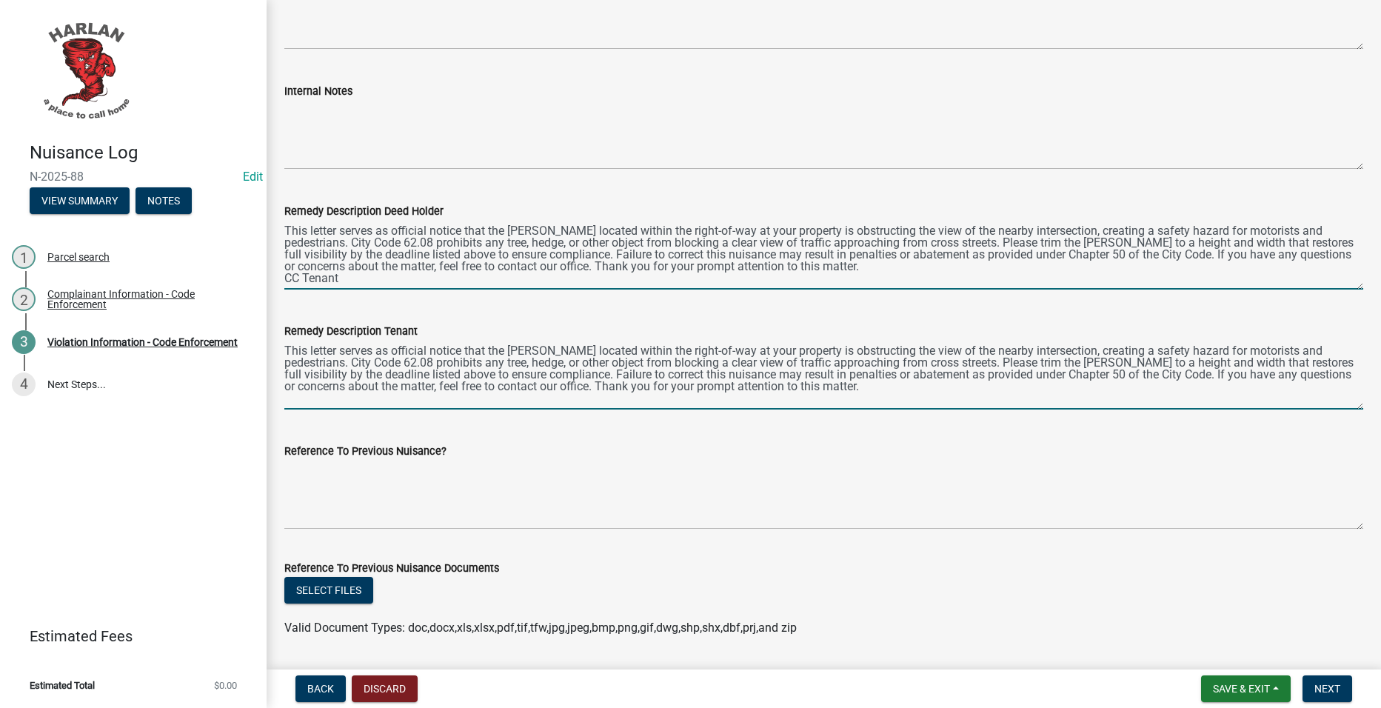
click at [841, 393] on textarea "This letter serves as official notice that the bush located within the right-of…" at bounding box center [823, 375] width 1079 height 70
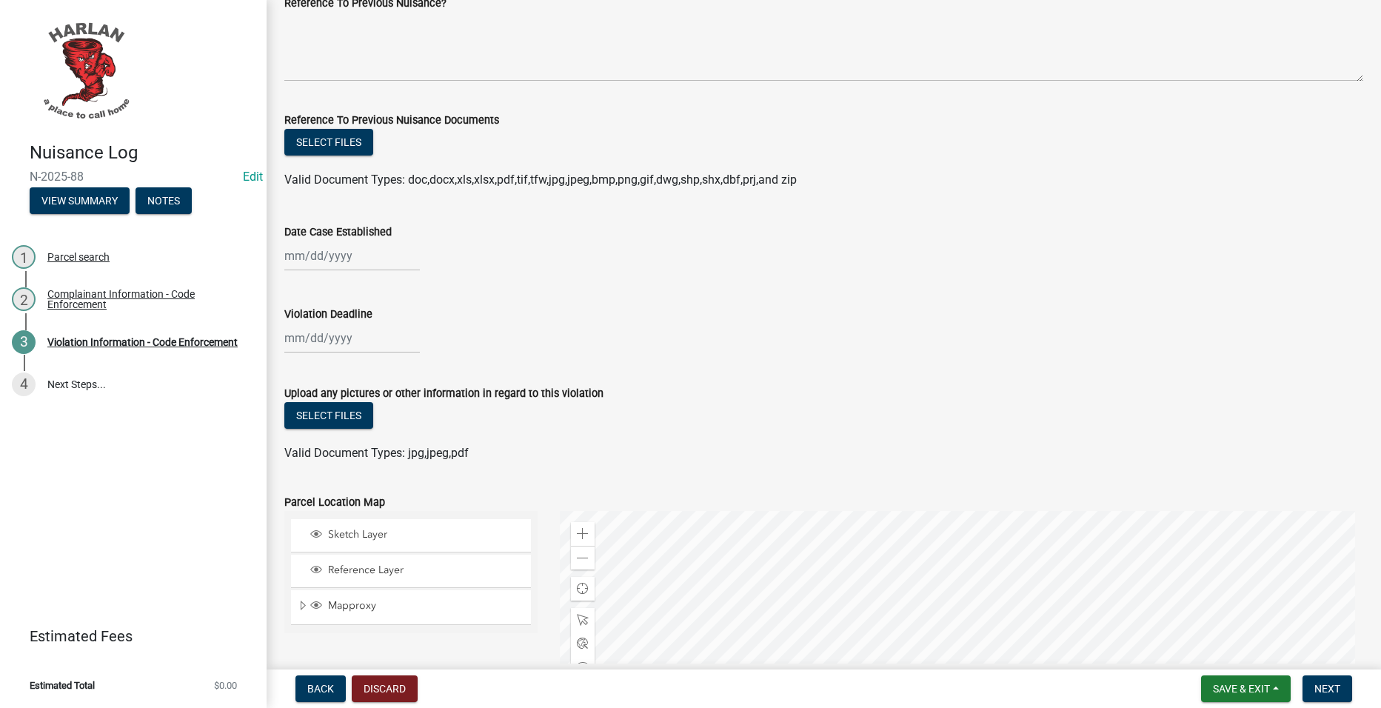
scroll to position [1111, 0]
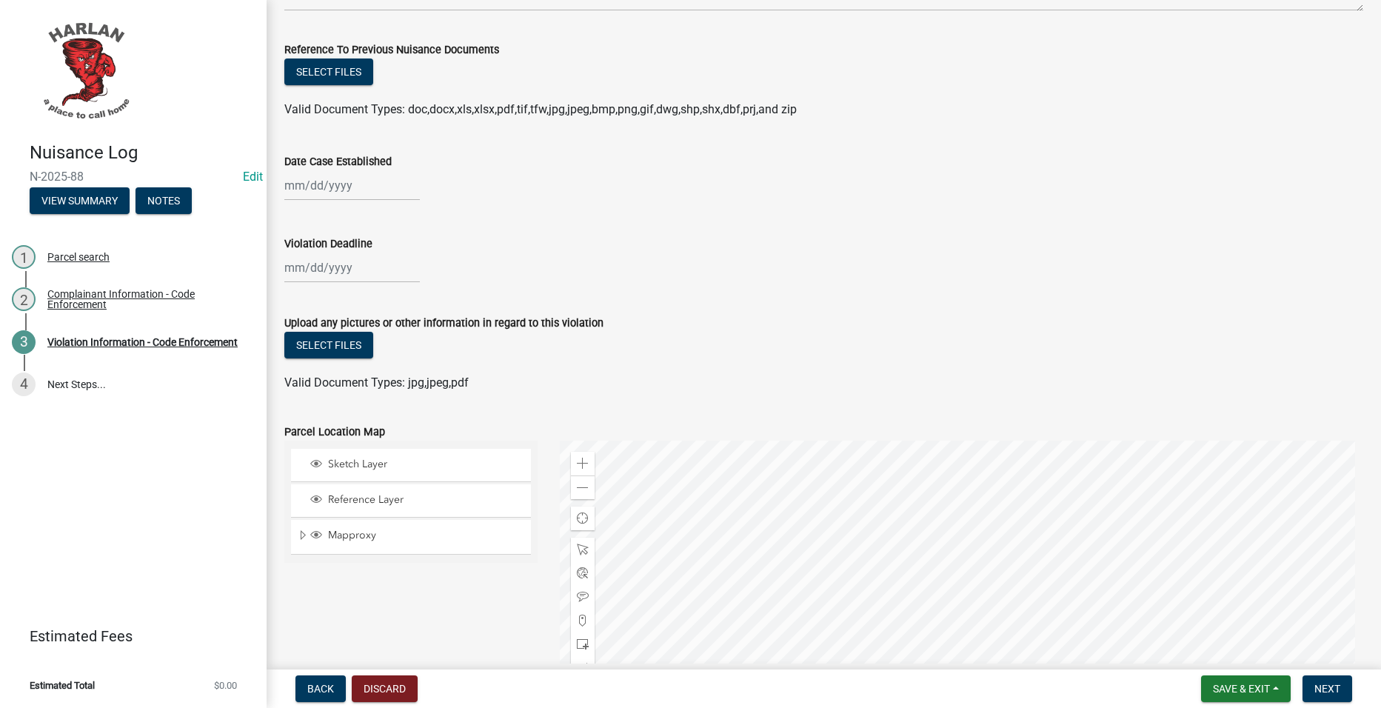
type textarea "This letter serves as official notice that the bush located within the right-of…"
click at [377, 190] on div at bounding box center [352, 185] width 136 height 30
select select "9"
select select "2025"
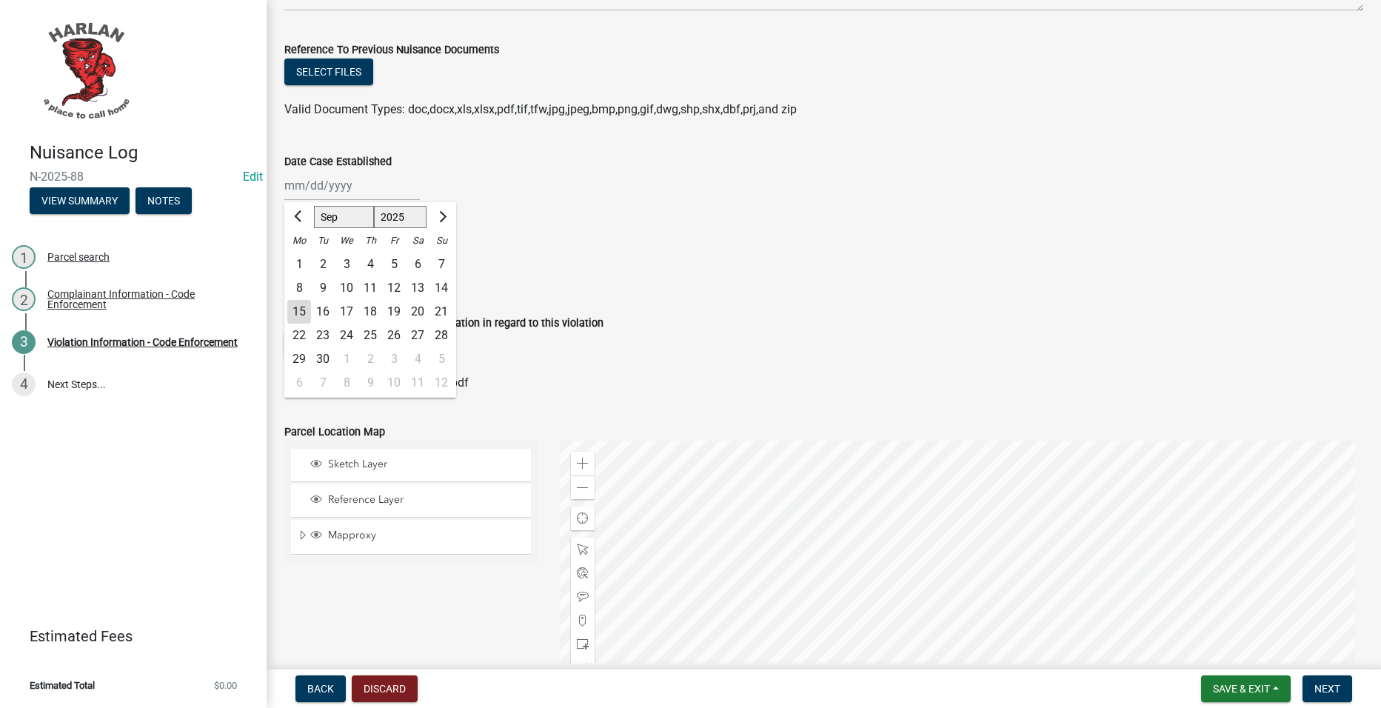
click at [295, 306] on div "15" at bounding box center [299, 312] width 24 height 24
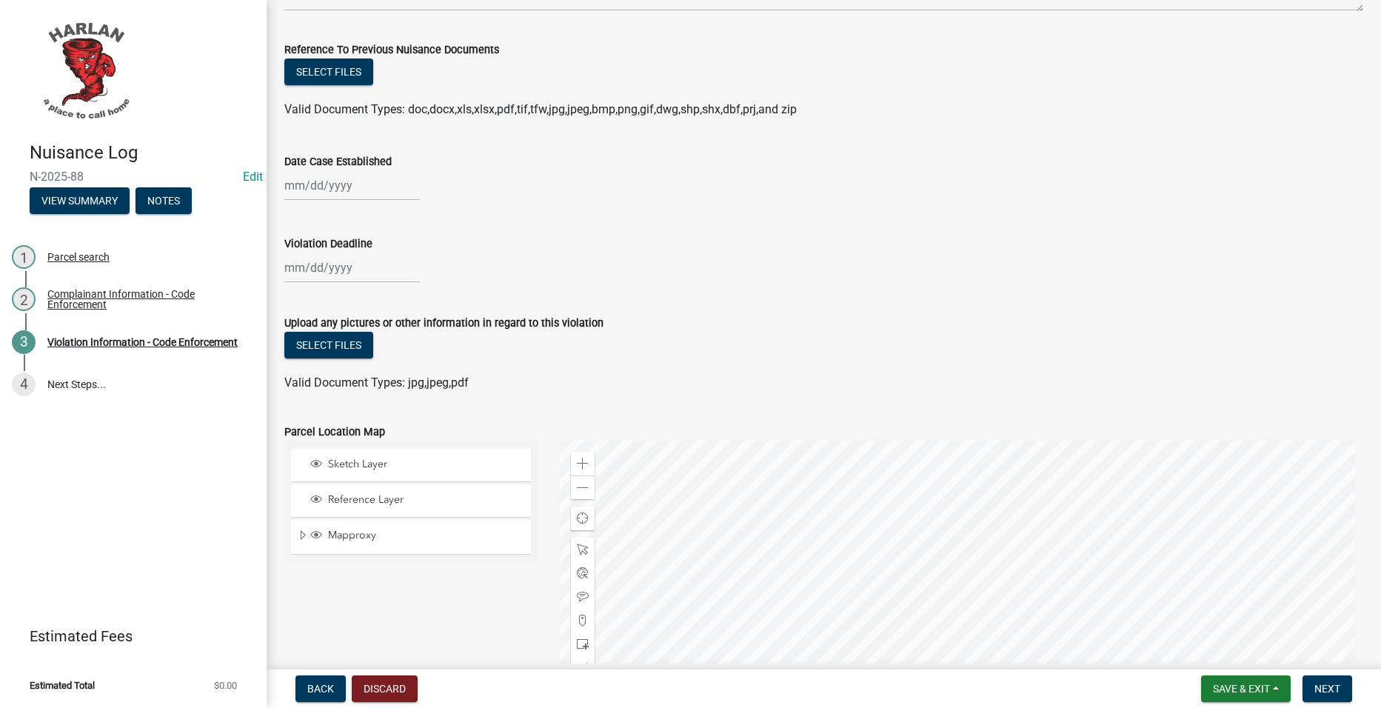
type input "[DATE]"
click at [318, 256] on div at bounding box center [352, 268] width 136 height 30
select select "9"
select select "2025"
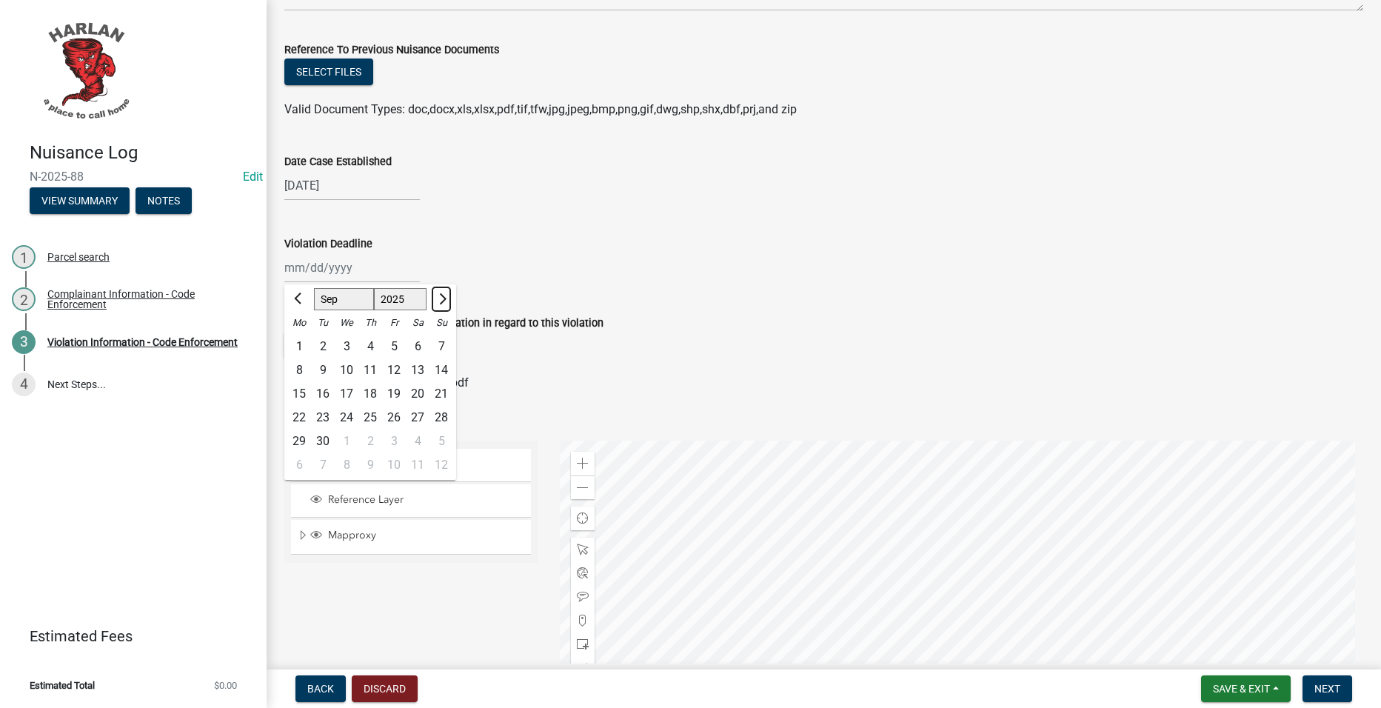
click at [438, 297] on span "Next month" at bounding box center [440, 298] width 11 height 11
select select "10"
click at [348, 393] on div "15" at bounding box center [347, 394] width 24 height 24
type input "10/15/2025"
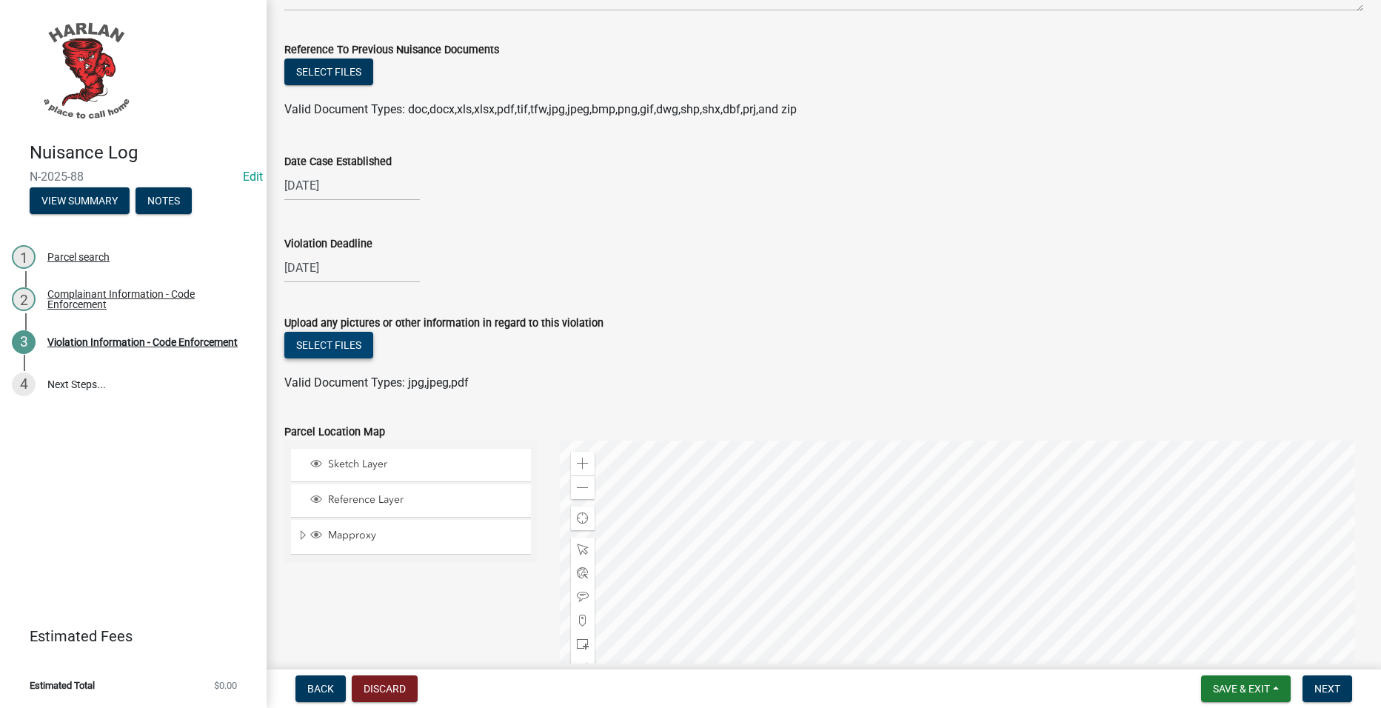
click at [349, 341] on button "Select files" at bounding box center [328, 345] width 89 height 27
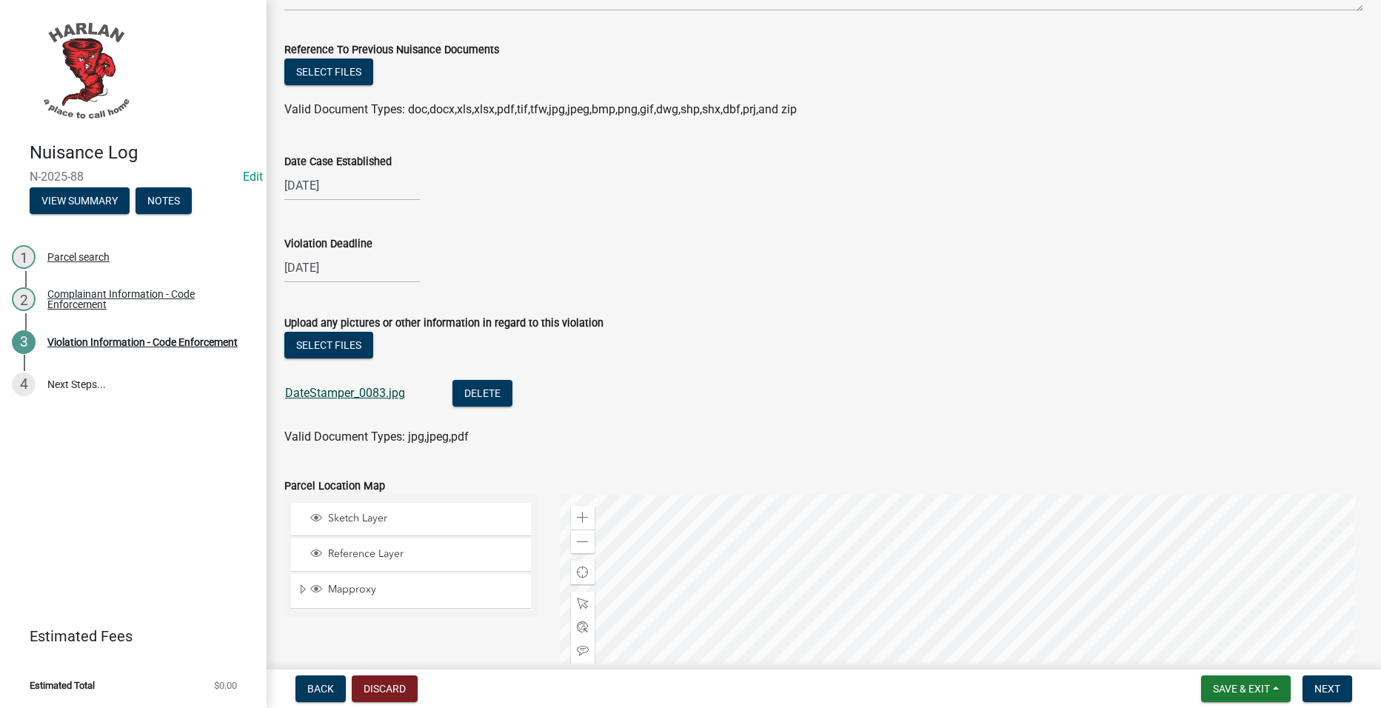
click at [373, 394] on link "DateStamper_0083.jpg" at bounding box center [345, 393] width 120 height 14
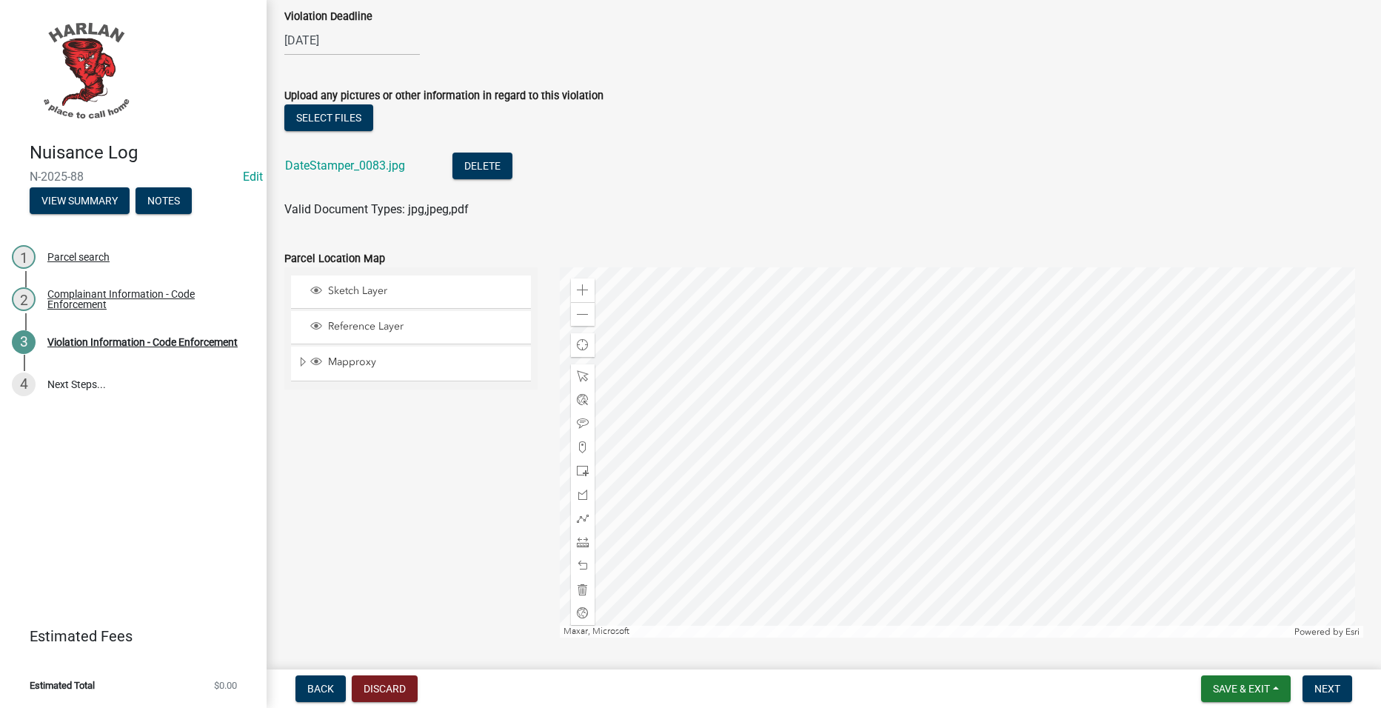
scroll to position [1568, 0]
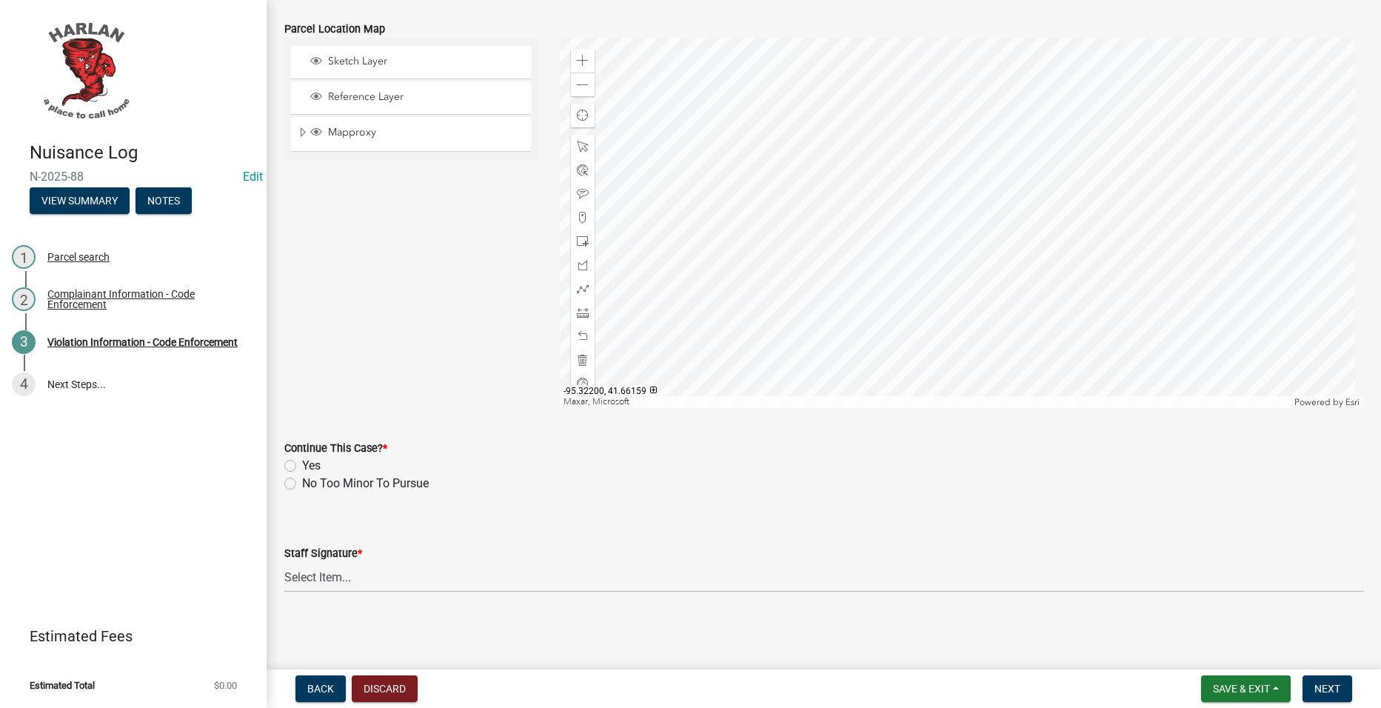
click at [311, 460] on label "Yes" at bounding box center [311, 466] width 19 height 18
click at [311, 460] on input "Yes" at bounding box center [307, 462] width 10 height 10
radio input "true"
drag, startPoint x: 373, startPoint y: 564, endPoint x: 371, endPoint y: 581, distance: 17.1
click at [373, 564] on select "Select Item... Jack Gubbels Roger Bissen Susan Brammann" at bounding box center [823, 577] width 1079 height 30
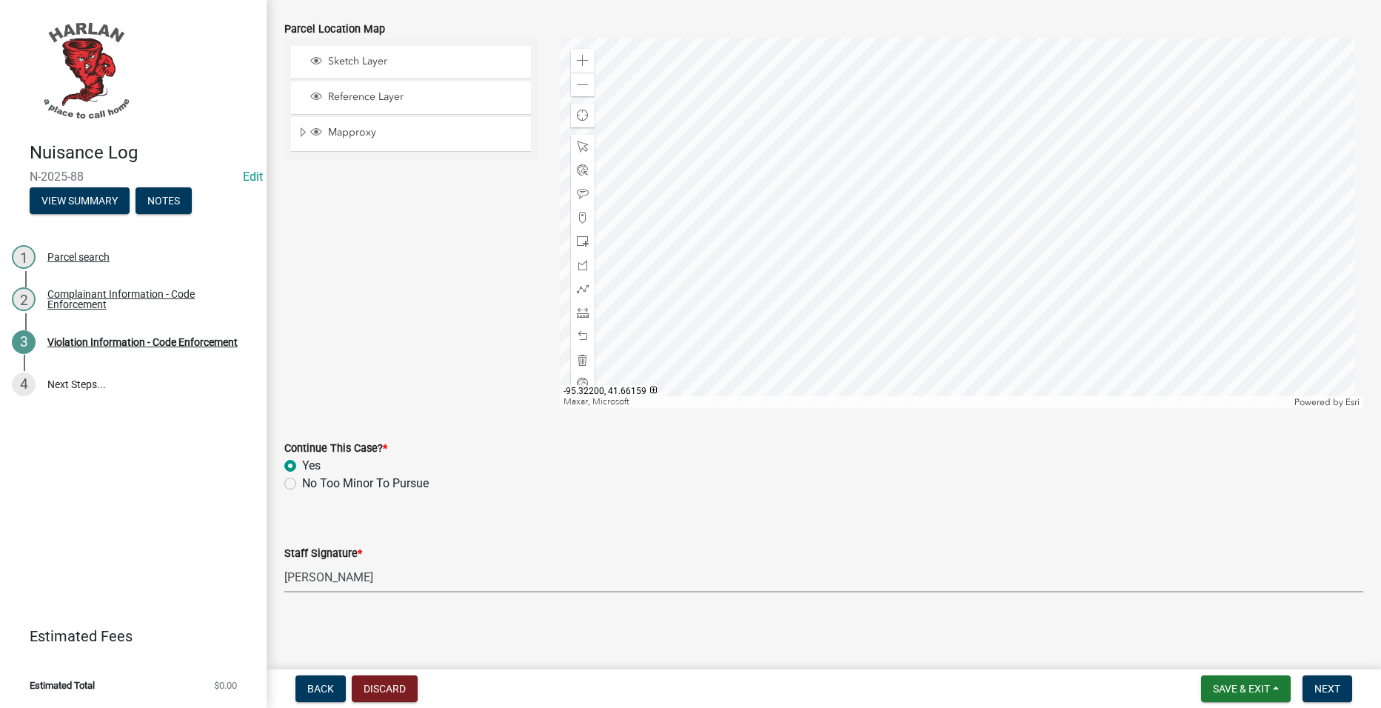
click at [284, 562] on select "Select Item... Jack Gubbels Roger Bissen Susan Brammann" at bounding box center [823, 577] width 1079 height 30
select select "0a298d24-01ac-4a1e-916a-936262bff8a5"
click at [1326, 685] on span "Next" at bounding box center [1328, 689] width 26 height 12
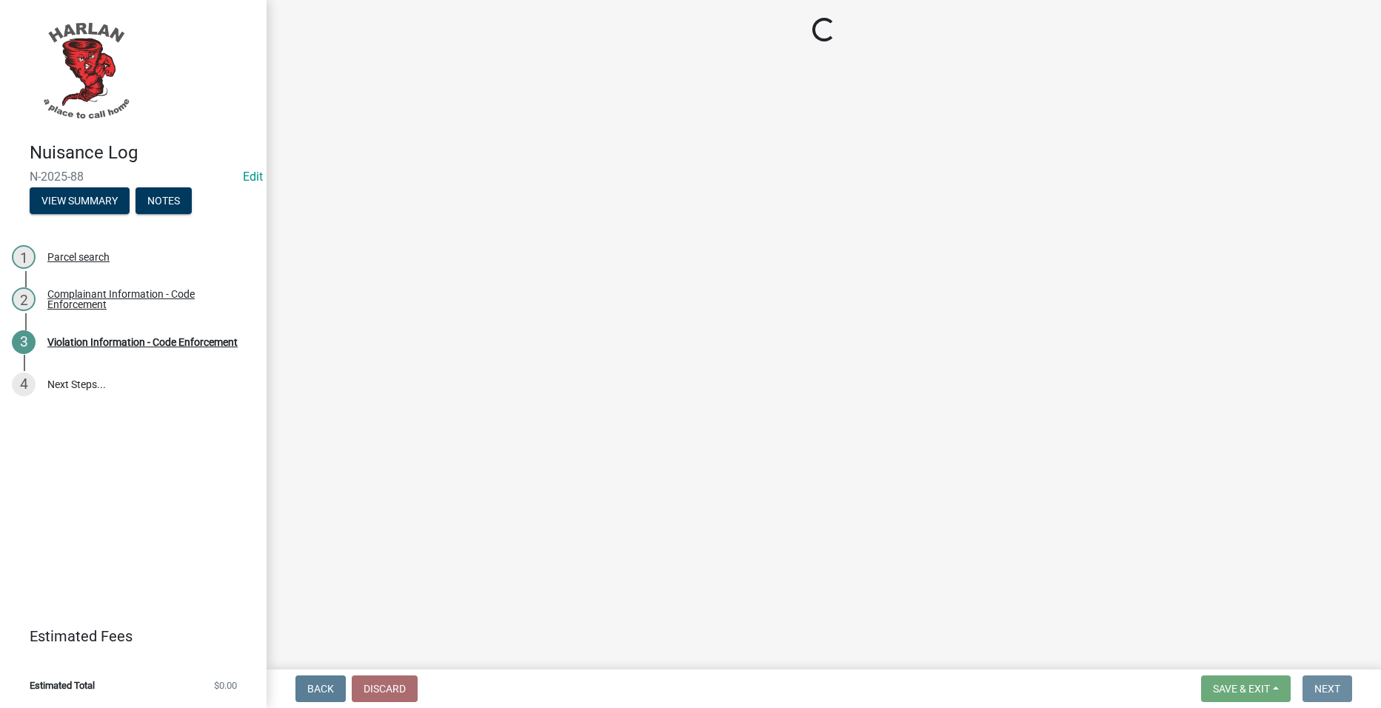
scroll to position [0, 0]
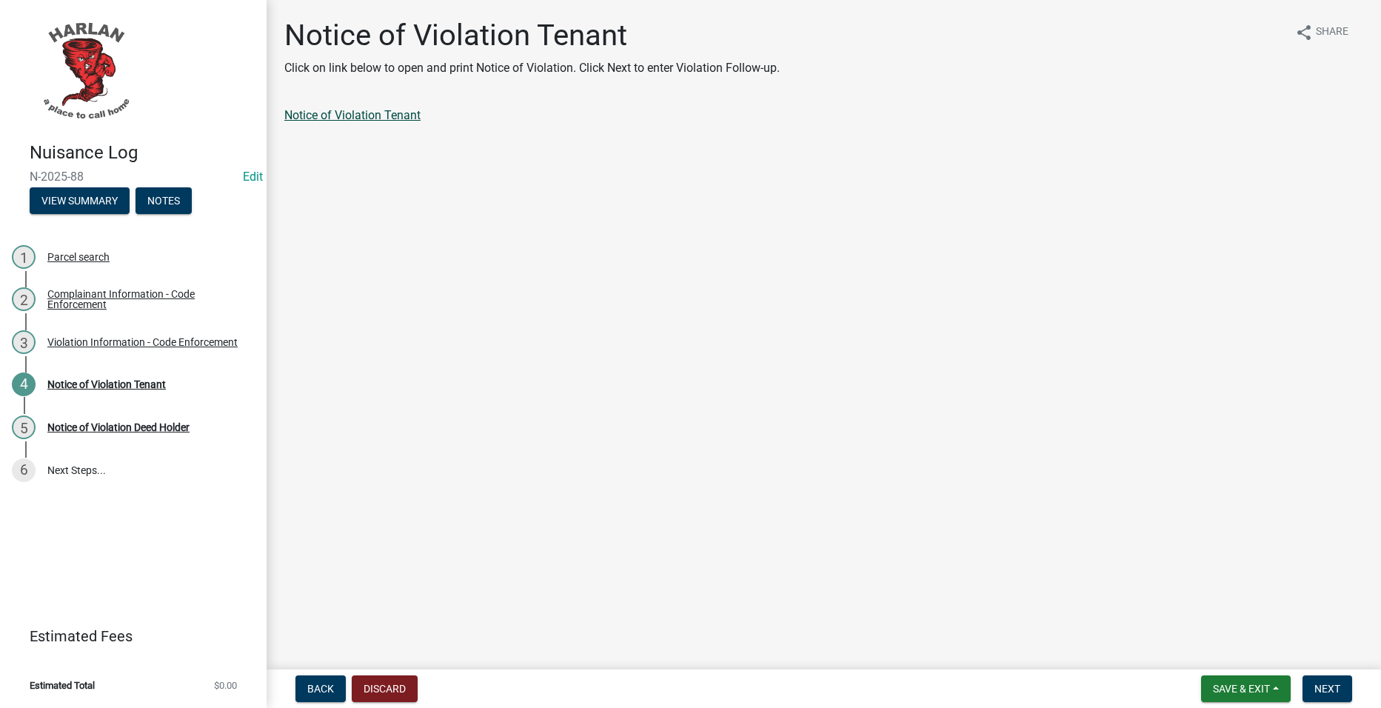
click at [395, 113] on link "Notice of Violation Tenant" at bounding box center [352, 115] width 136 height 14
click at [1314, 687] on button "Next" at bounding box center [1328, 688] width 50 height 27
click at [407, 111] on link "Notice of Violation Deed Holder" at bounding box center [366, 115] width 164 height 14
click at [1359, 689] on div "Back Discard Save & Exit Save Save & Exit Next" at bounding box center [823, 688] width 1091 height 27
click at [1337, 679] on button "Next" at bounding box center [1328, 688] width 50 height 27
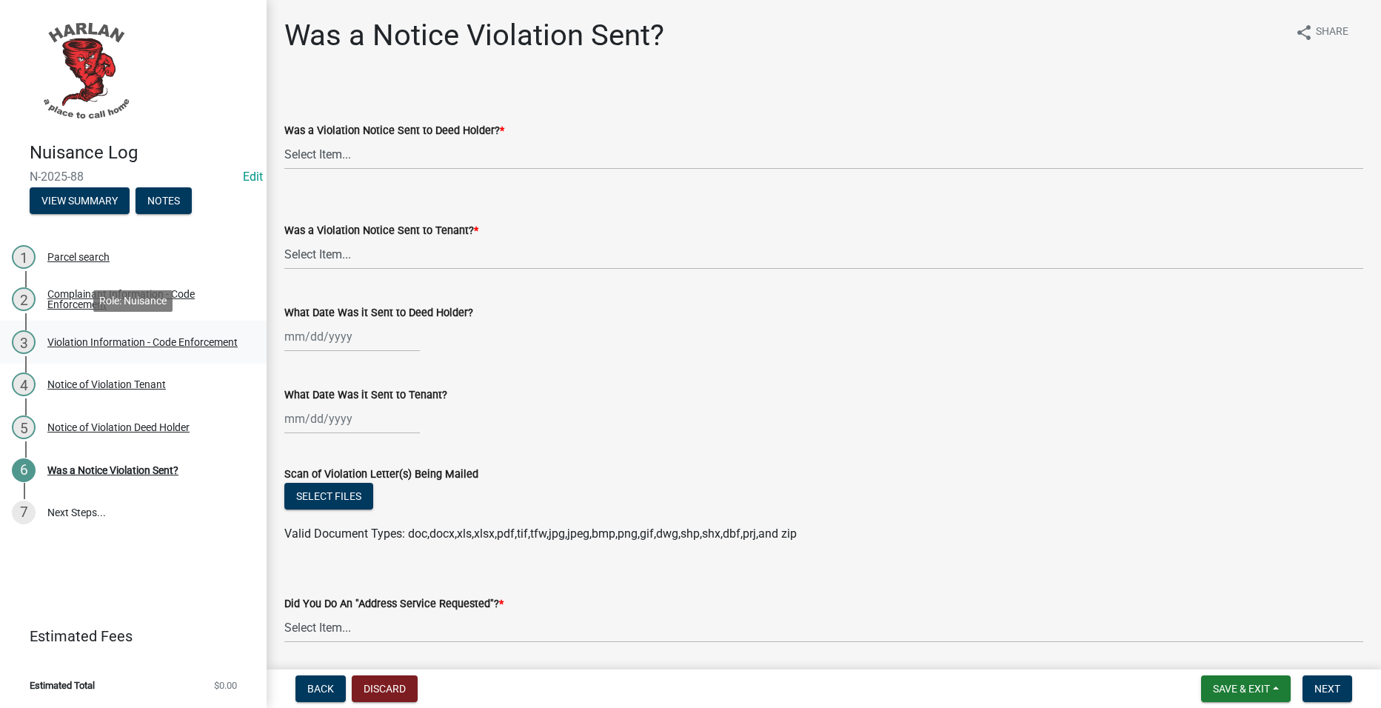
click at [159, 356] on link "3 Violation Information - Code Enforcement" at bounding box center [133, 342] width 267 height 43
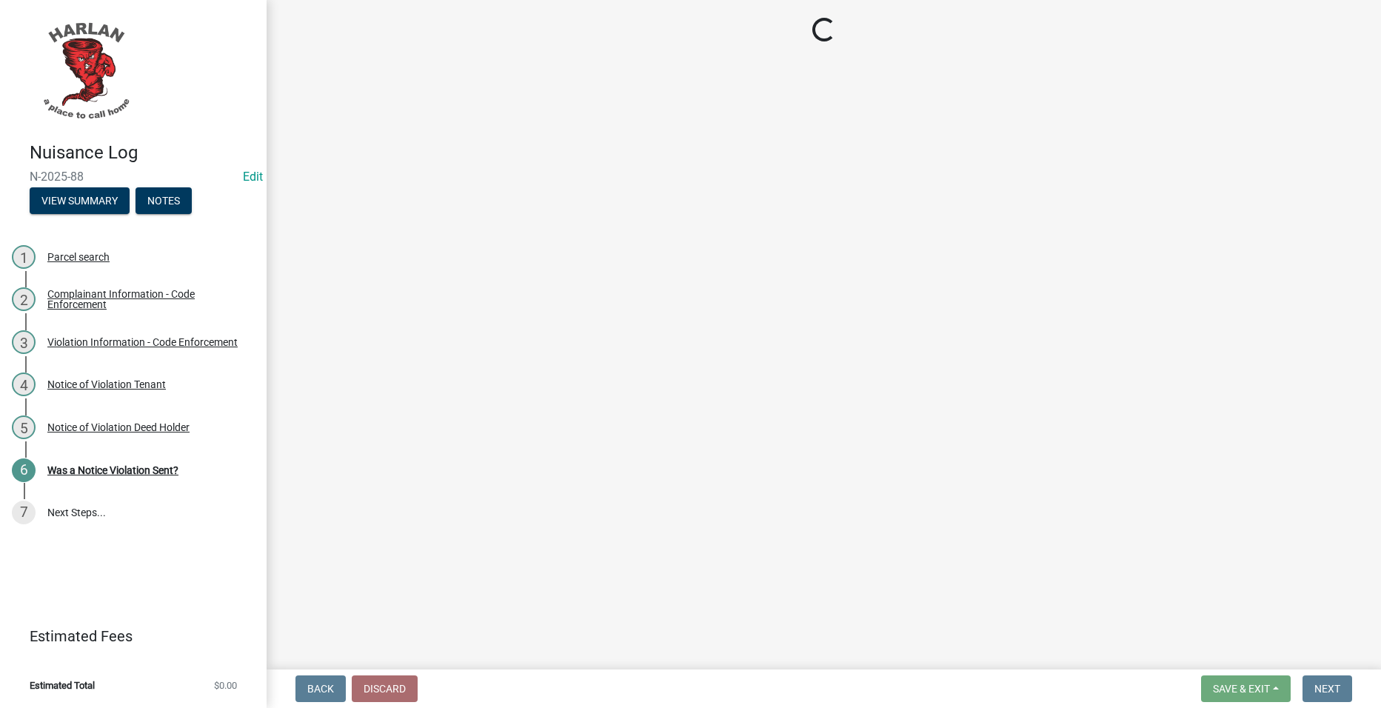
select select "0a298d24-01ac-4a1e-916a-936262bff8a5"
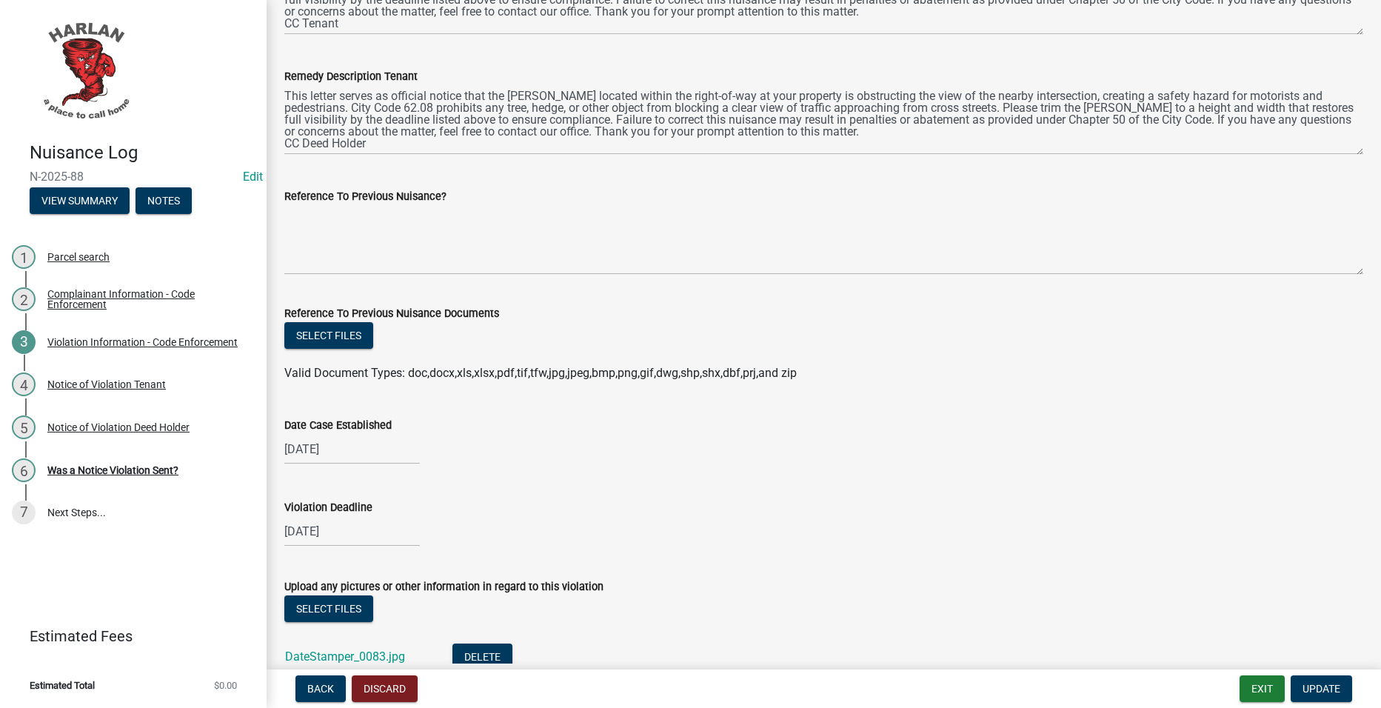
scroll to position [1111, 0]
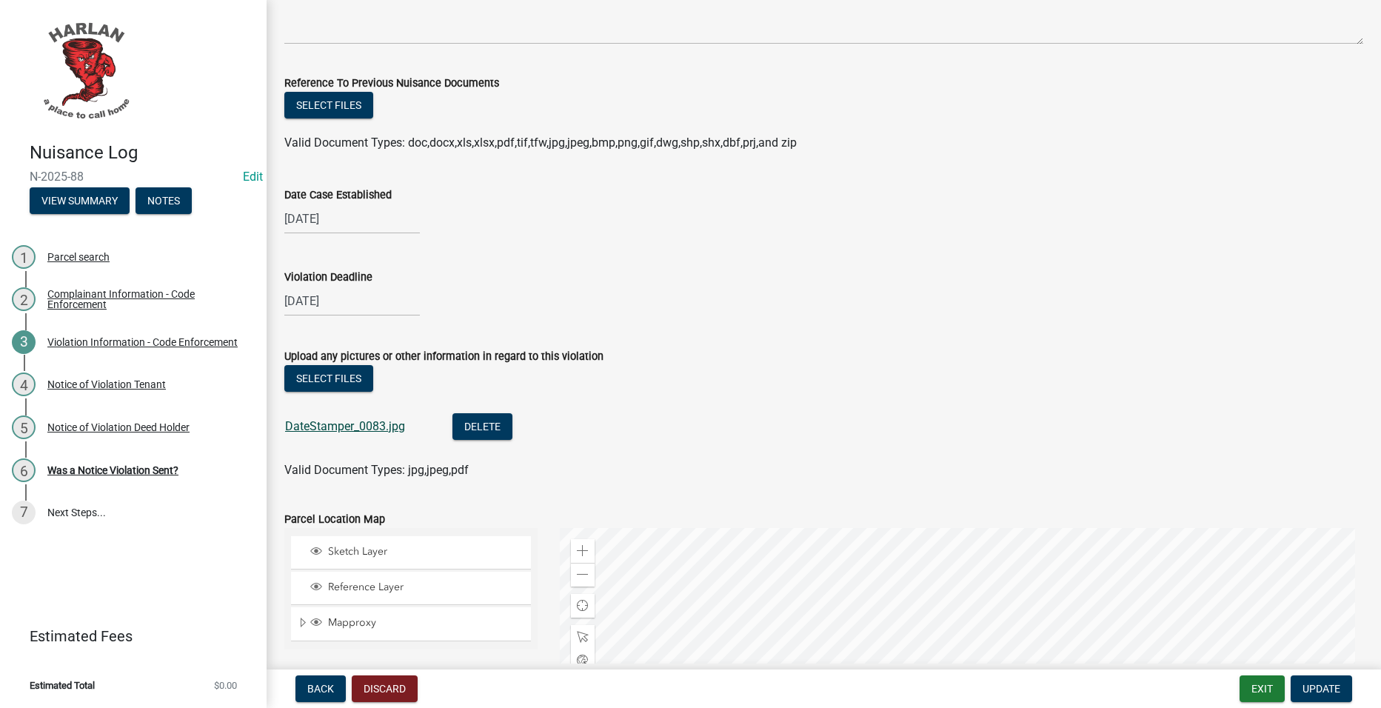
click at [358, 426] on link "DateStamper_0083.jpg" at bounding box center [345, 426] width 120 height 14
click at [109, 458] on div "6 Was a Notice Violation Sent?" at bounding box center [127, 470] width 231 height 24
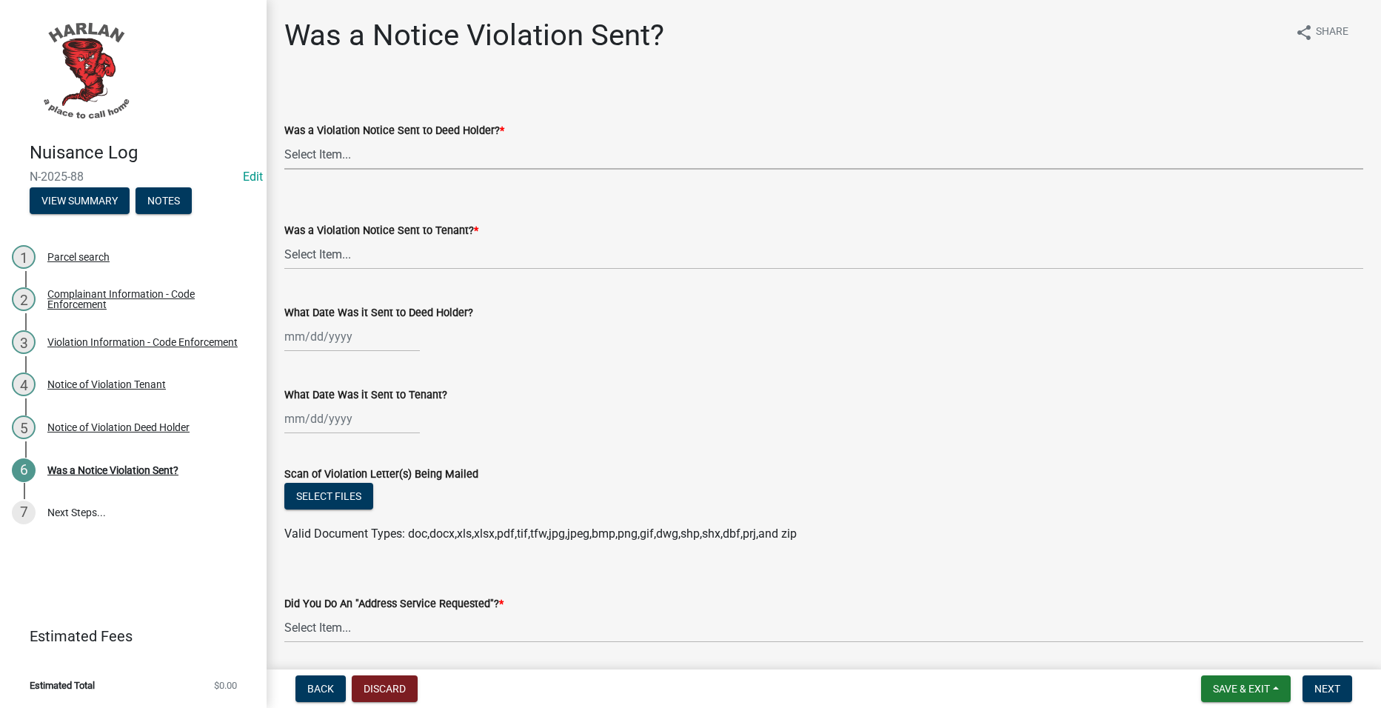
drag, startPoint x: 440, startPoint y: 158, endPoint x: 433, endPoint y: 172, distance: 15.6
click at [440, 158] on select "Select Item... Yes No" at bounding box center [823, 154] width 1079 height 30
click at [284, 139] on select "Select Item... Yes No" at bounding box center [823, 154] width 1079 height 30
select select "293e99c7-44a0-45b5-b16f-7dd4030f98f0"
click at [384, 259] on select "Select Item... Yes No" at bounding box center [823, 254] width 1079 height 30
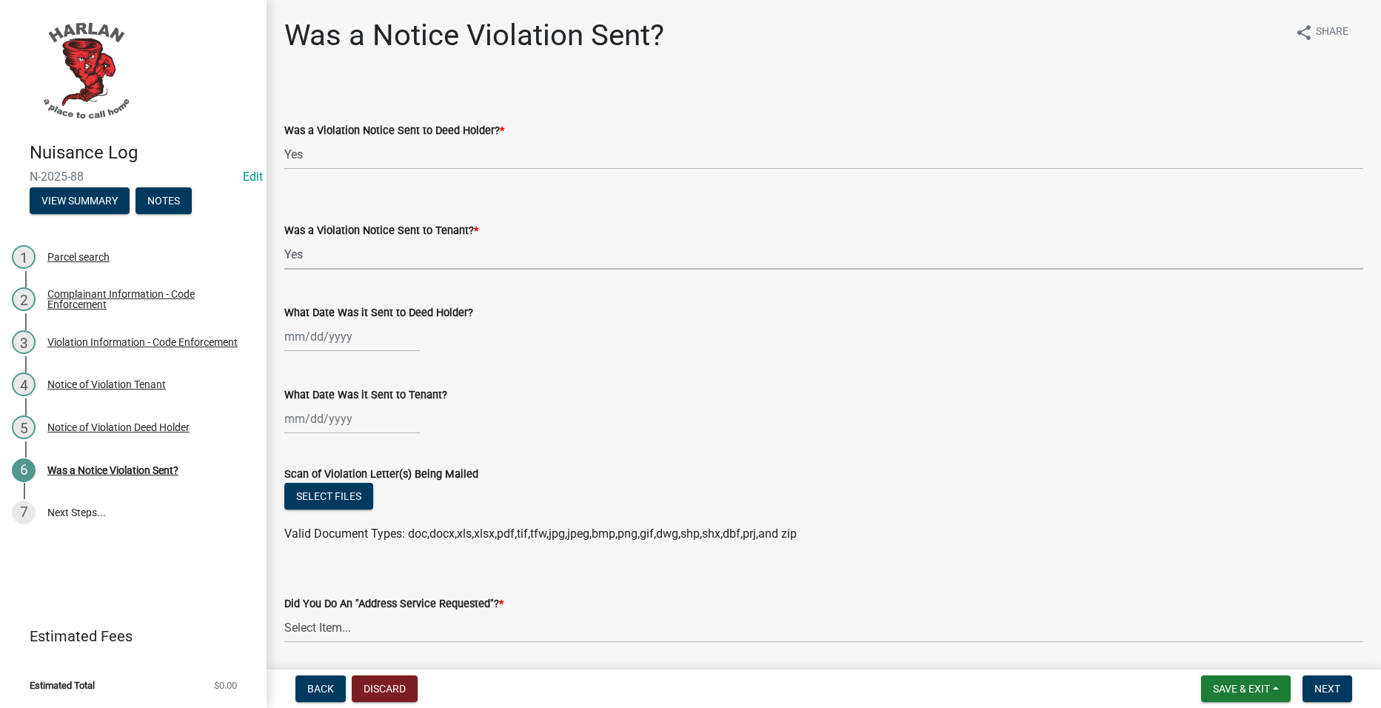
click at [284, 239] on select "Select Item... Yes No" at bounding box center [823, 254] width 1079 height 30
select select "293e99c7-44a0-45b5-b16f-7dd4030f98f0"
click at [331, 340] on div at bounding box center [352, 336] width 136 height 30
select select "9"
select select "2025"
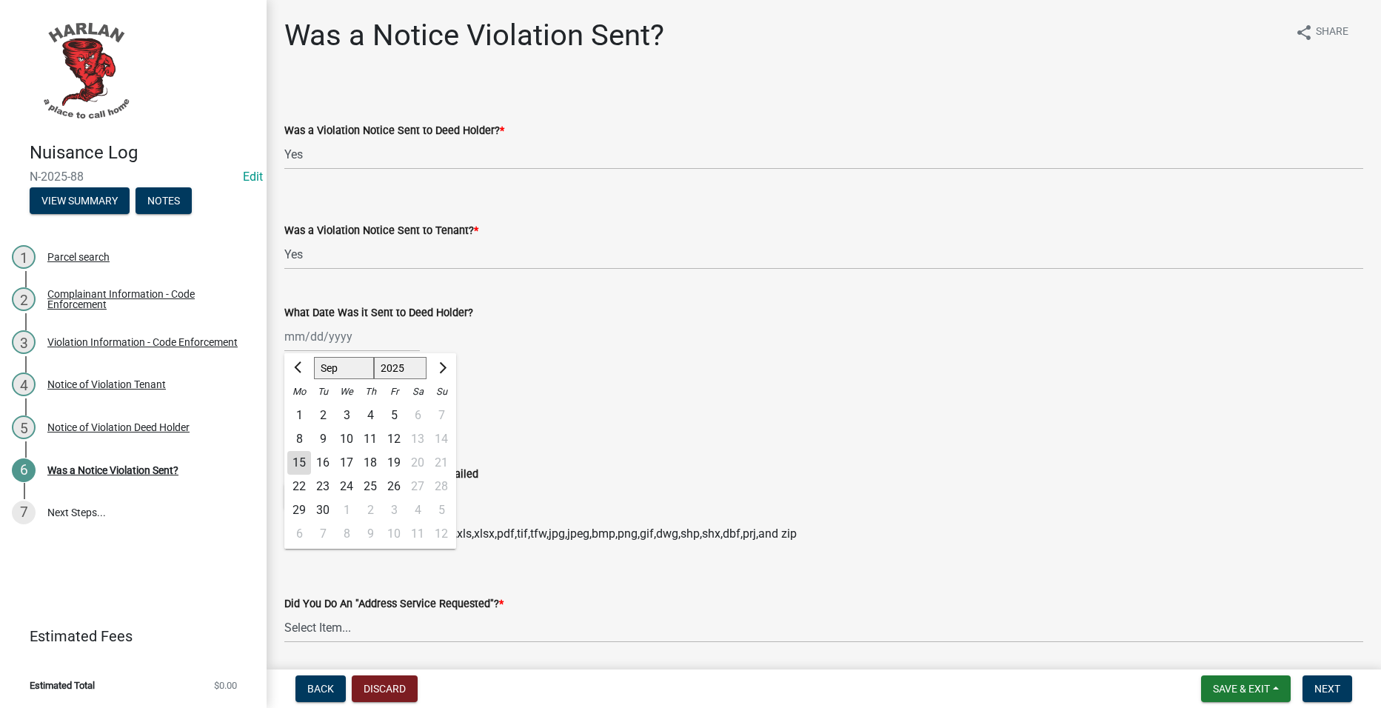
click at [293, 461] on div "15" at bounding box center [299, 463] width 24 height 24
type input "[DATE]"
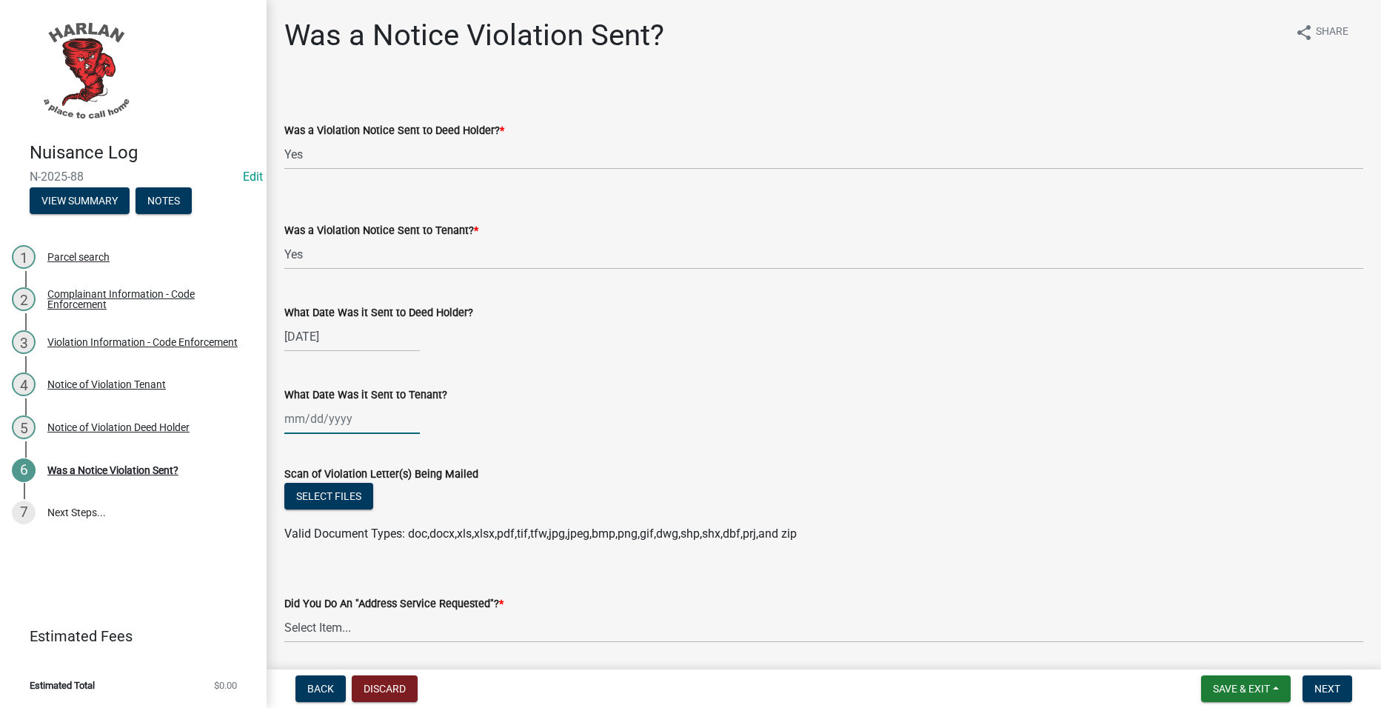
click at [322, 427] on div at bounding box center [352, 419] width 136 height 30
select select "9"
select select "2025"
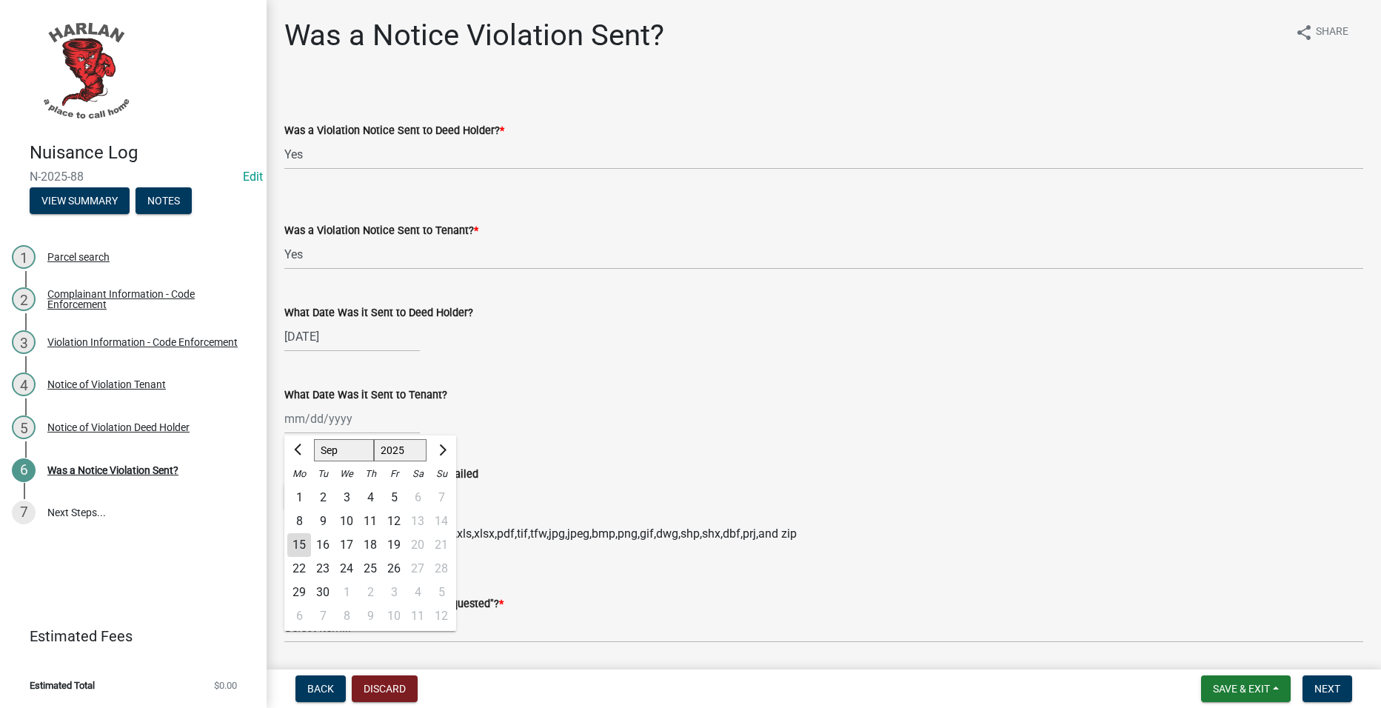
click at [298, 537] on div "15" at bounding box center [299, 545] width 24 height 24
type input "[DATE]"
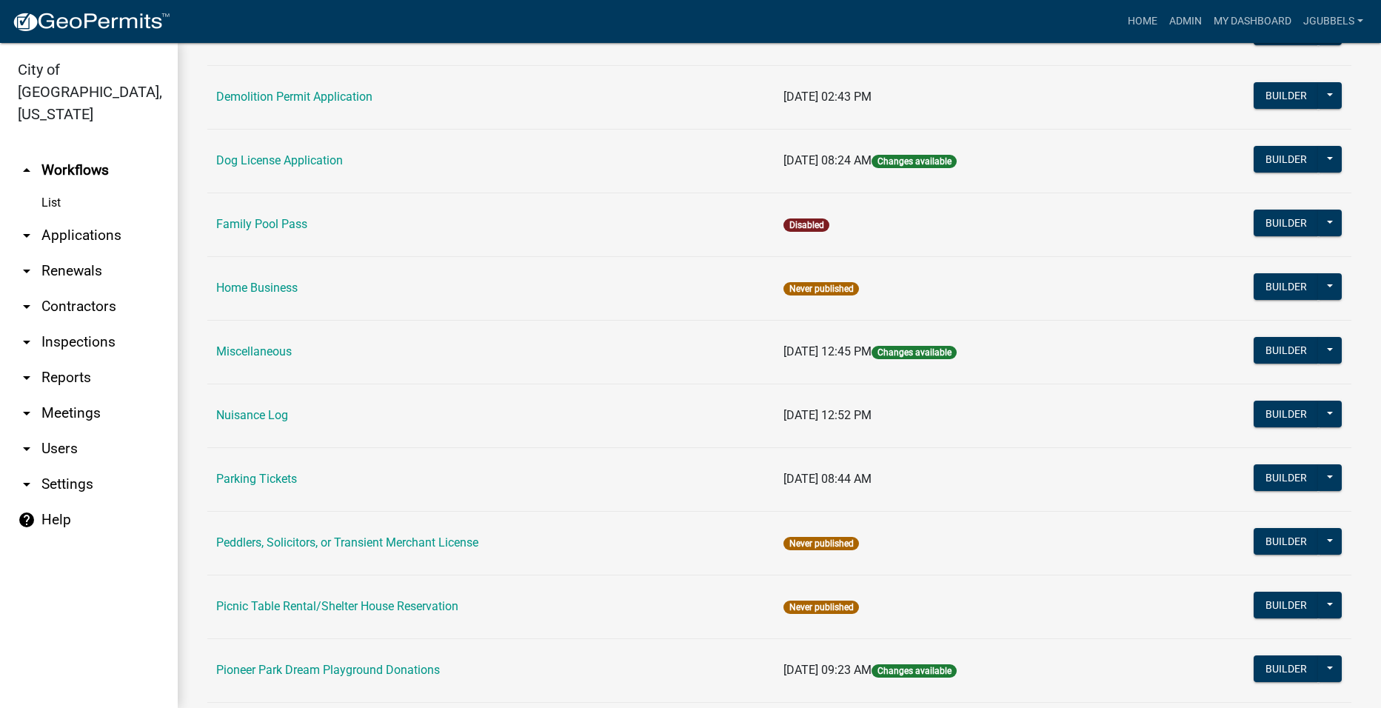
scroll to position [518, 0]
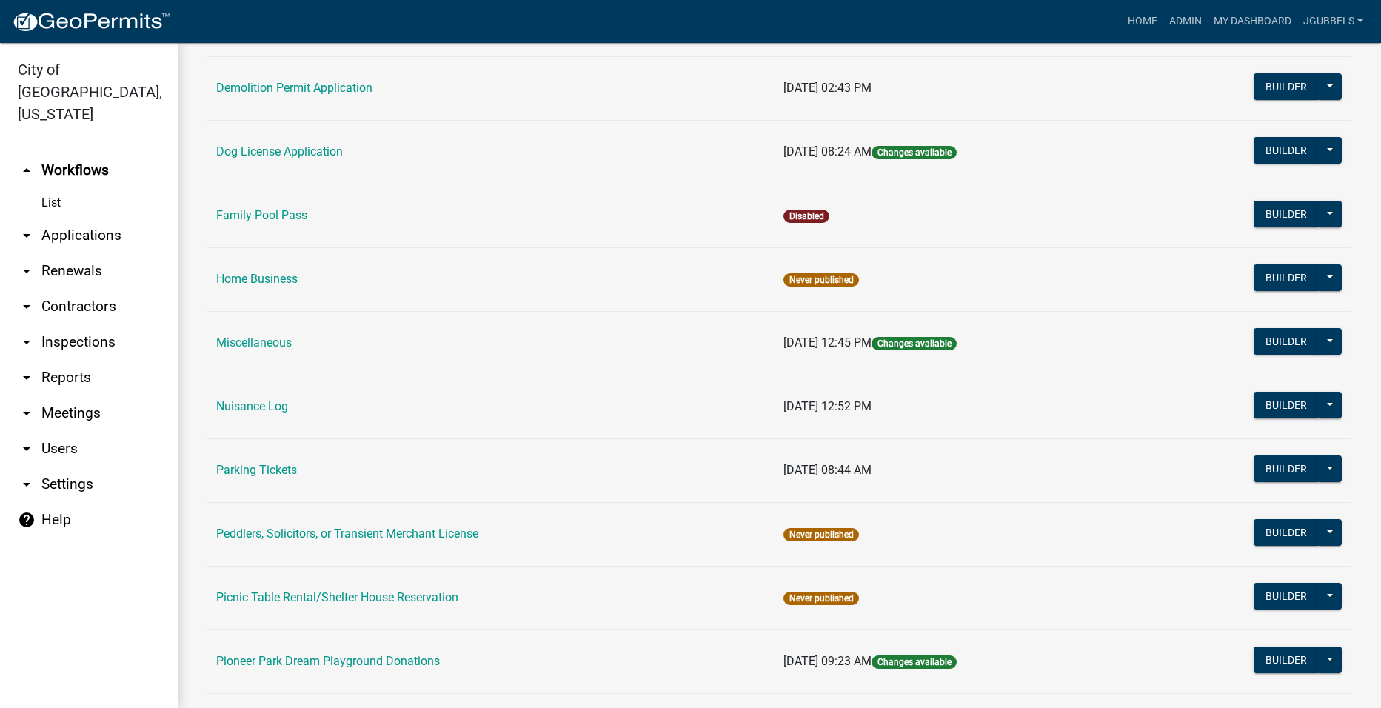
click at [259, 411] on link "Nuisance Log" at bounding box center [252, 406] width 72 height 14
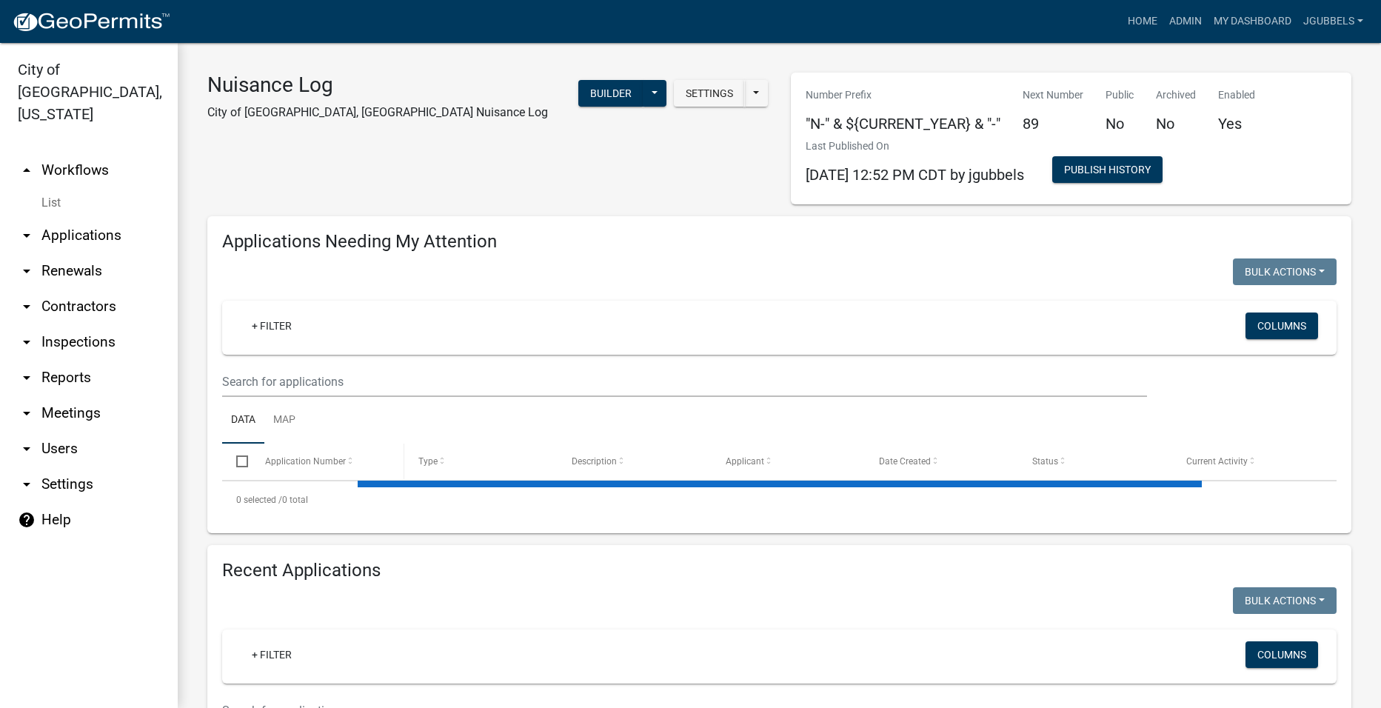
select select "2: 50"
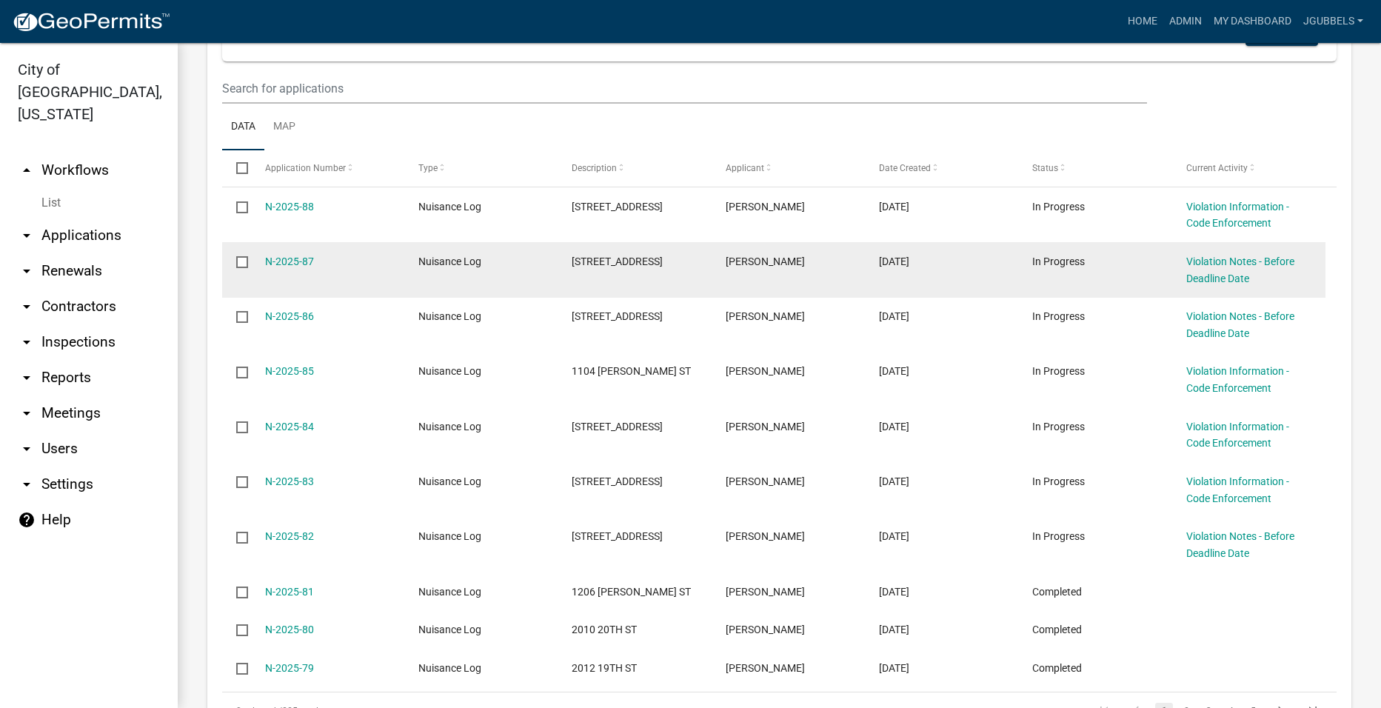
scroll to position [2000, 0]
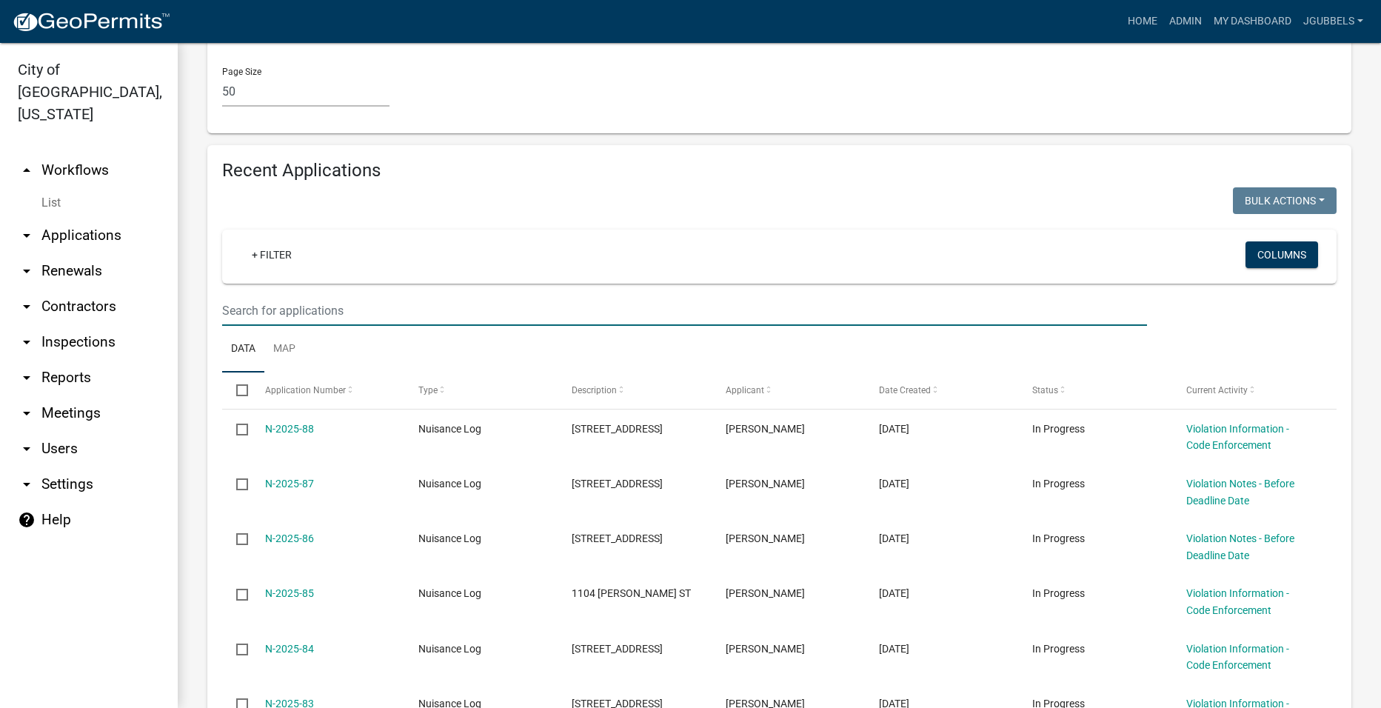
click at [444, 307] on input "text" at bounding box center [684, 311] width 925 height 30
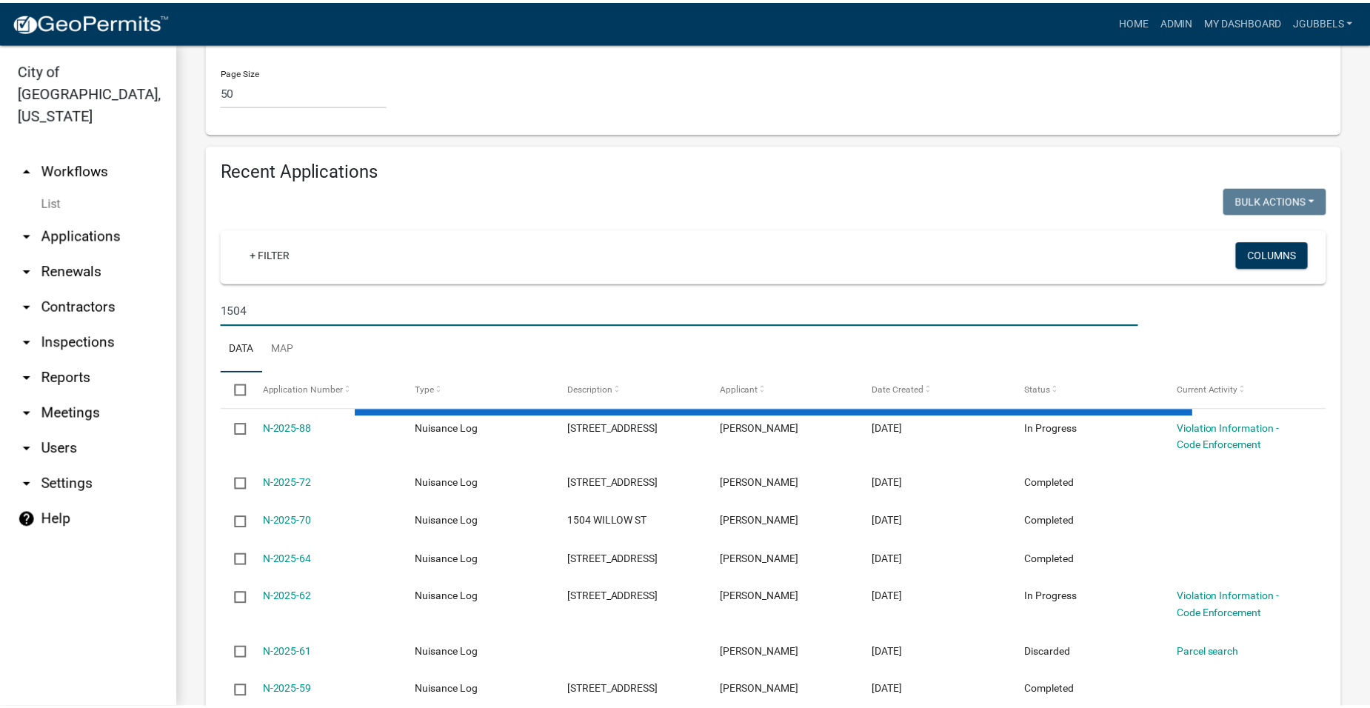
scroll to position [1826, 0]
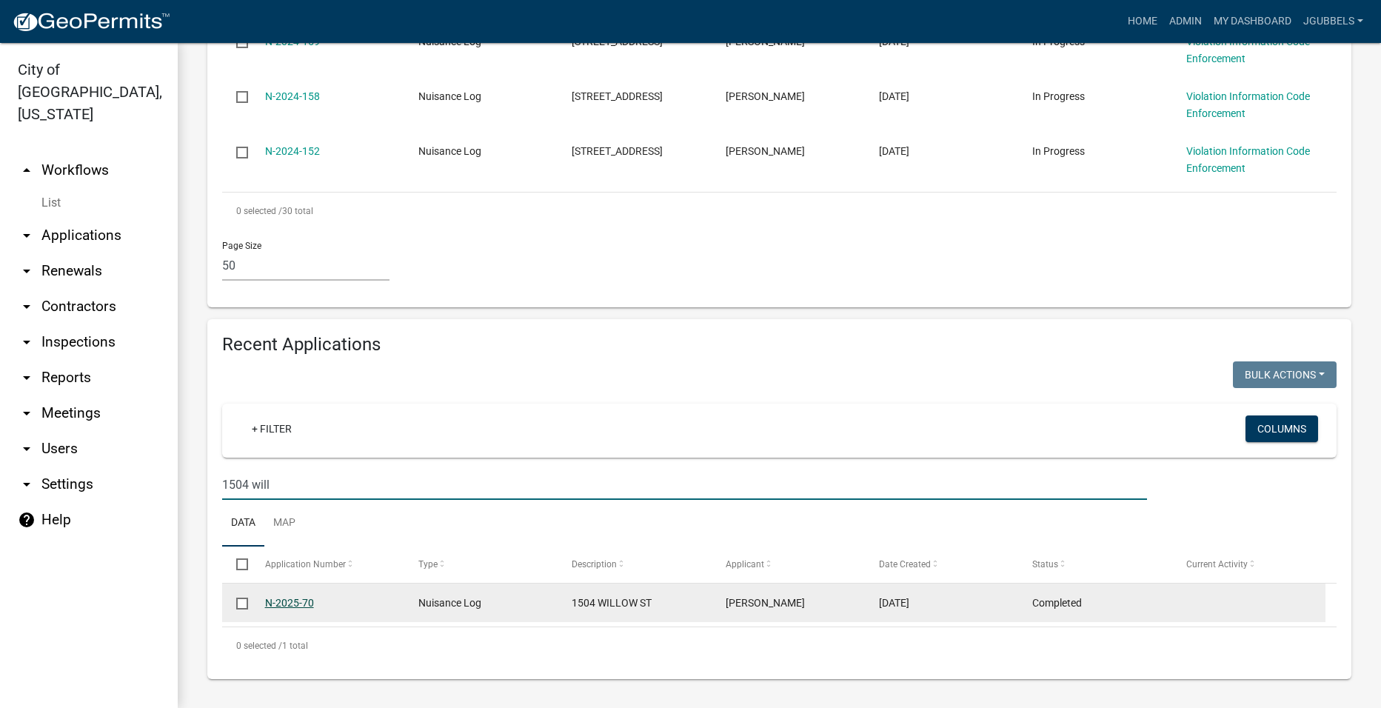
type input "1504 will"
click at [304, 602] on link "N-2025-70" at bounding box center [289, 603] width 49 height 12
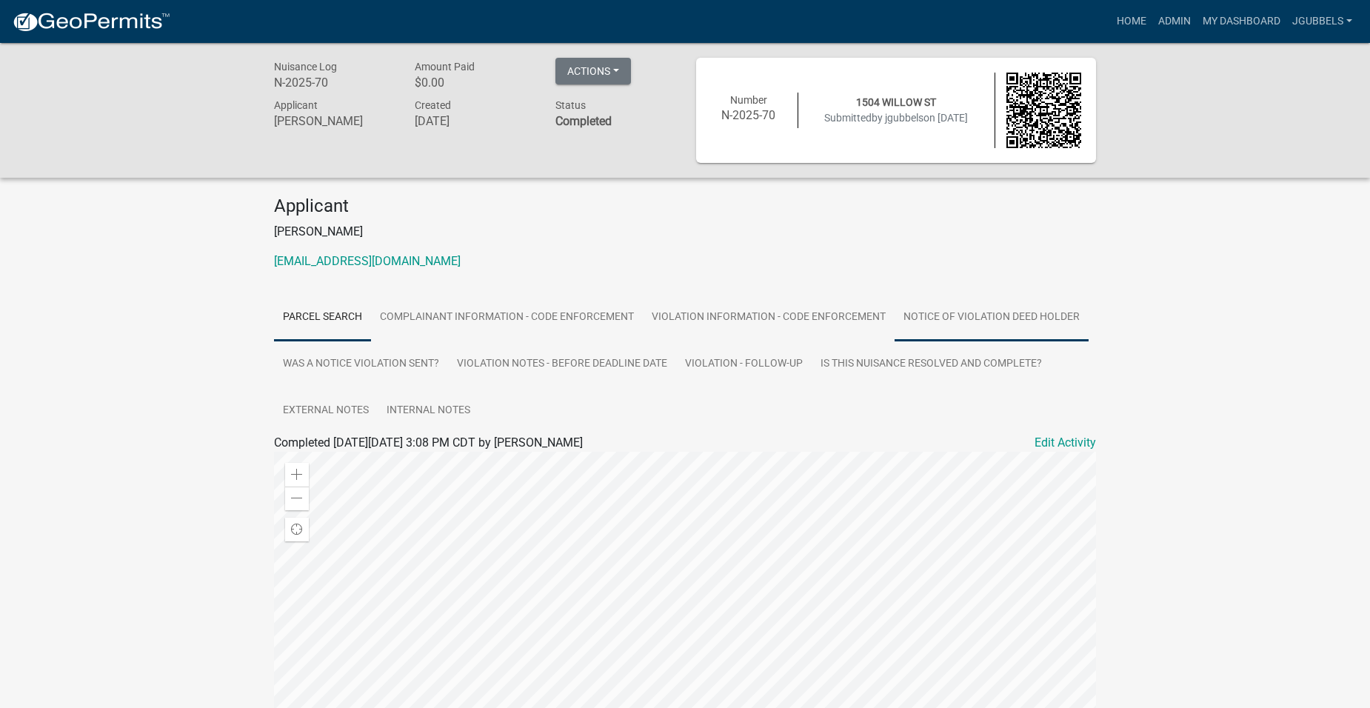
click at [1039, 321] on link "Notice of Violation Deed Holder" at bounding box center [992, 317] width 194 height 47
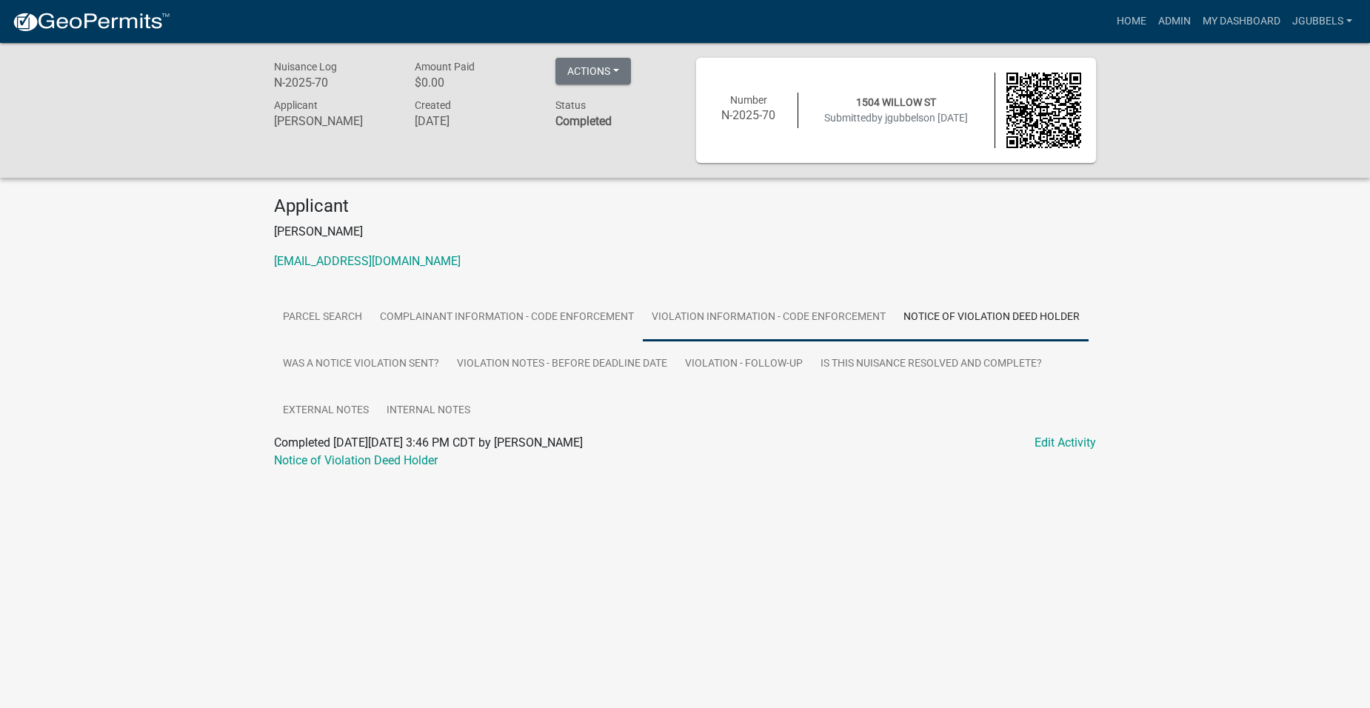
click at [841, 321] on link "Violation Information - Code Enforcement" at bounding box center [769, 317] width 252 height 47
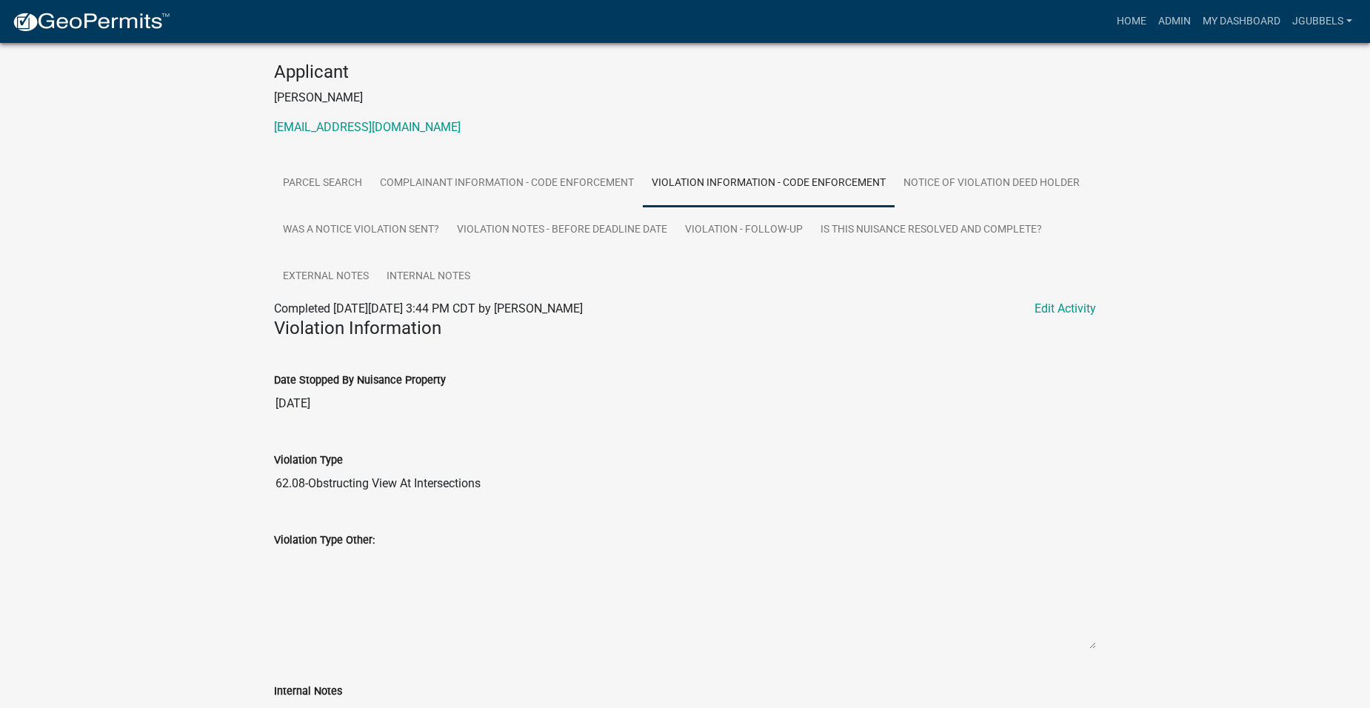
scroll to position [444, 0]
